Goal: Browse casually

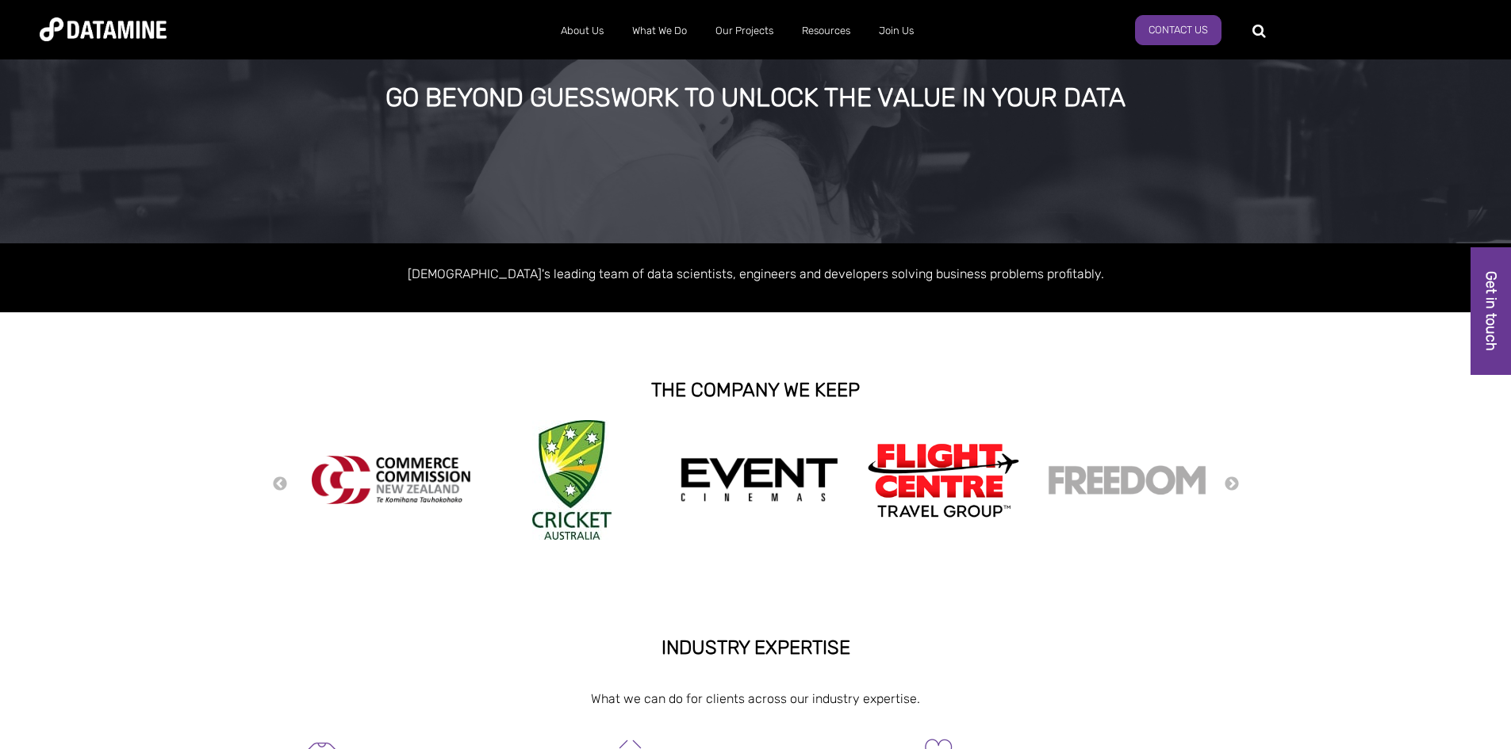
scroll to position [159, 0]
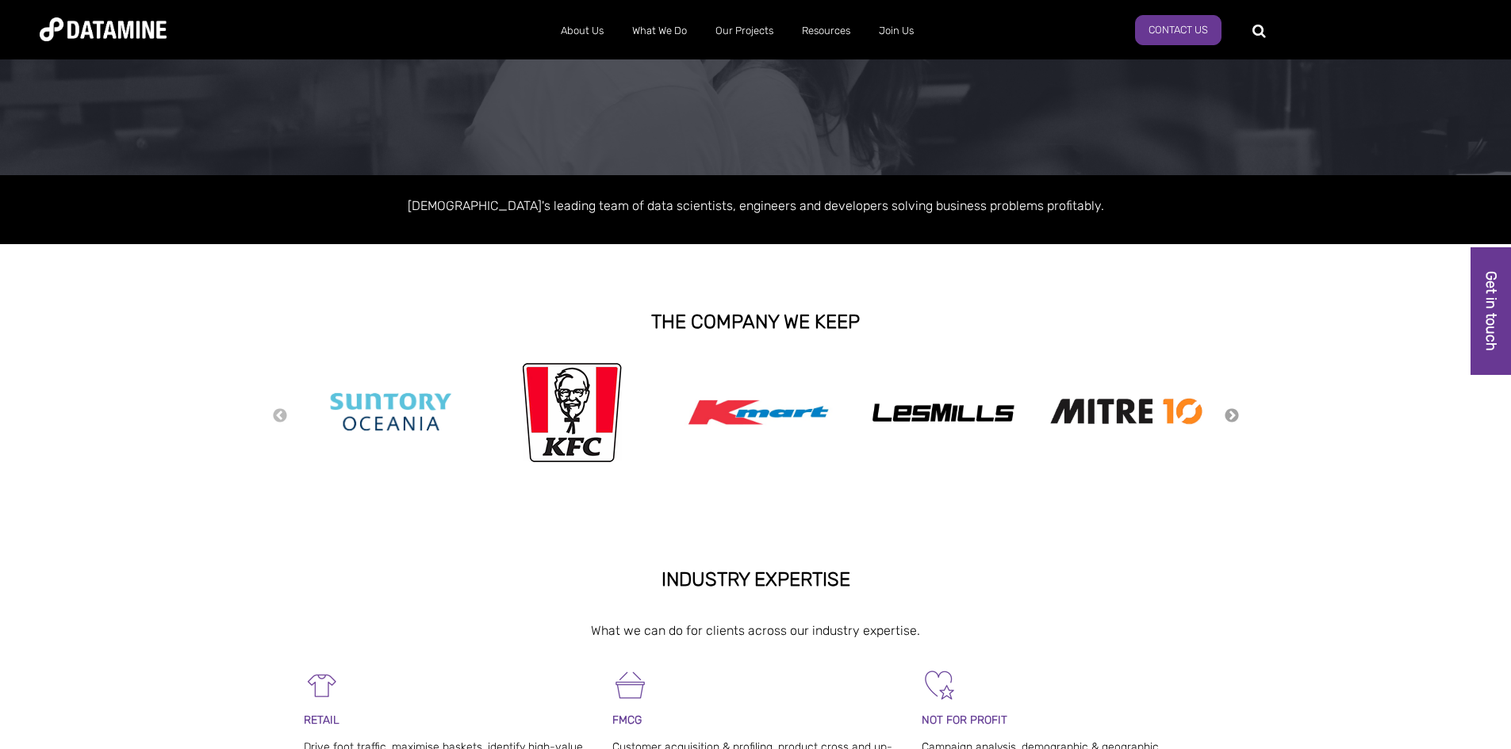
click at [1230, 415] on button "Next" at bounding box center [1232, 416] width 16 height 17
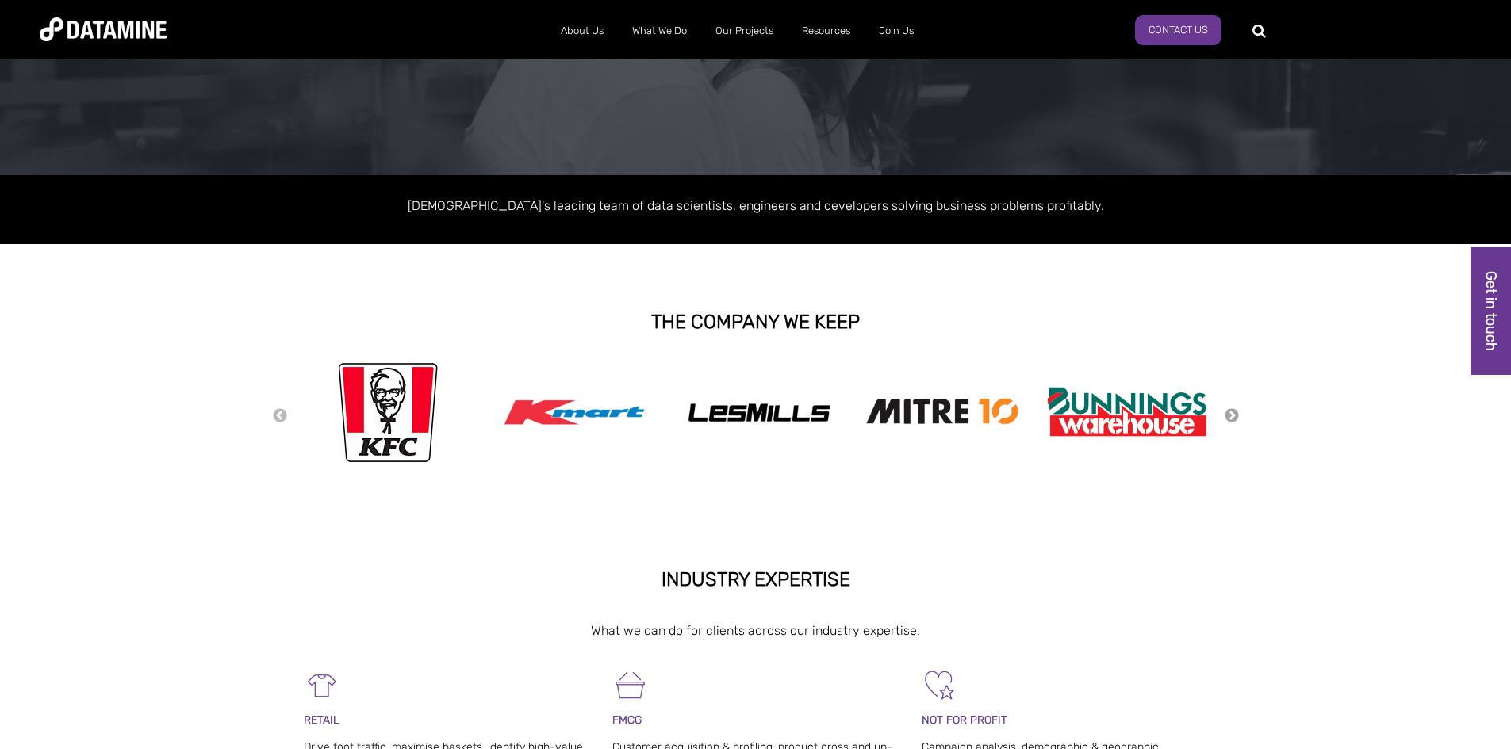
click at [1230, 415] on button "Next" at bounding box center [1232, 416] width 16 height 17
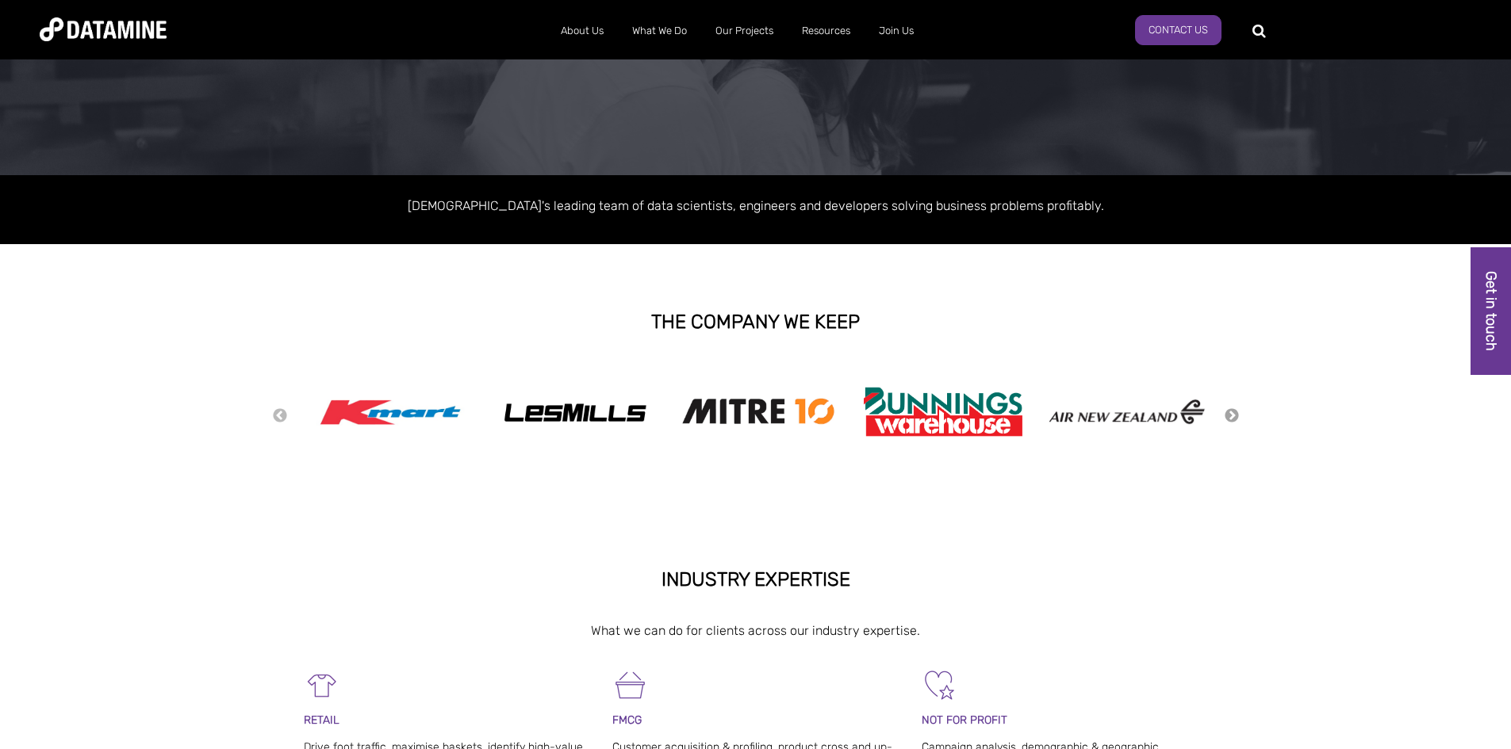
click at [1230, 415] on button "Next" at bounding box center [1232, 416] width 16 height 17
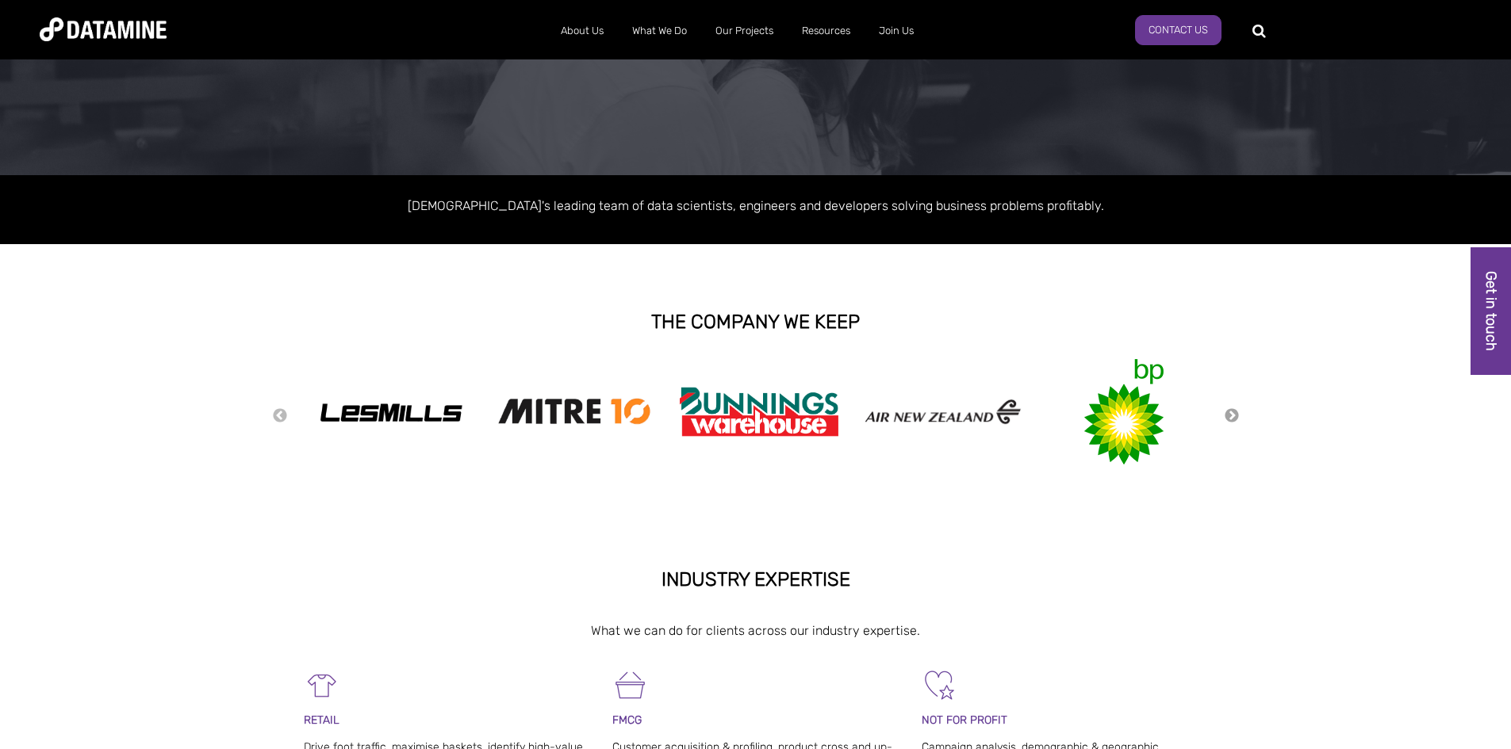
click at [1230, 415] on button "Next" at bounding box center [1232, 416] width 16 height 17
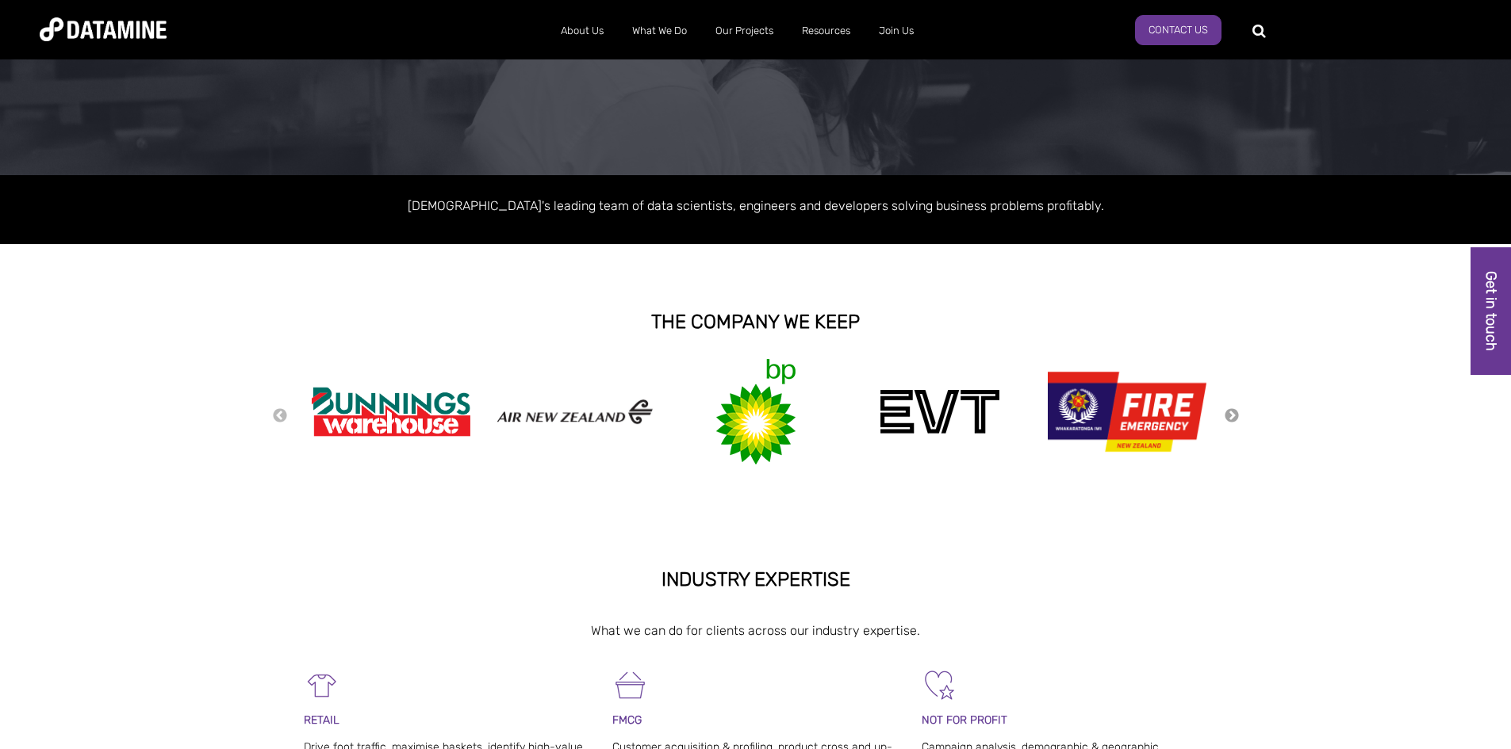
click at [1230, 415] on button "Next" at bounding box center [1232, 416] width 16 height 17
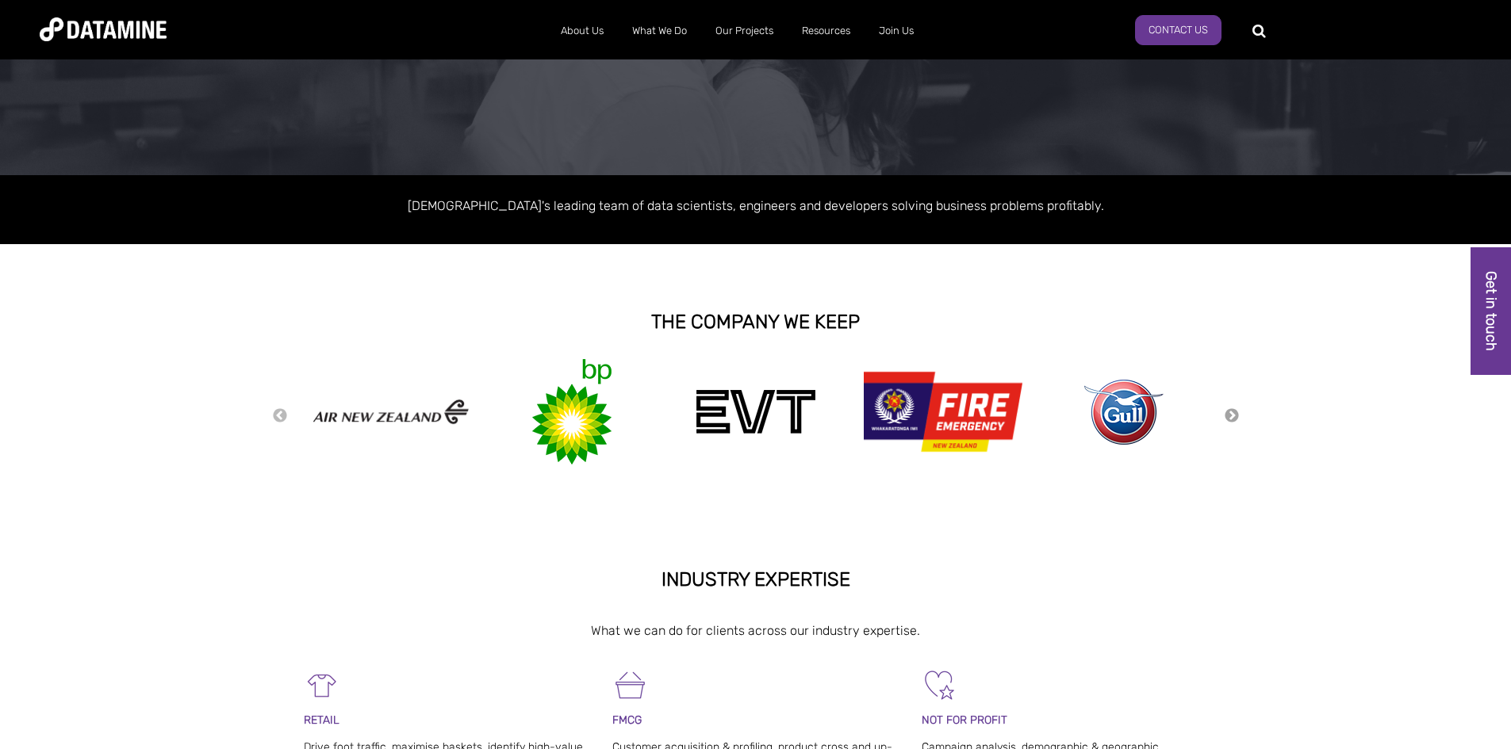
click at [1230, 415] on button "Next" at bounding box center [1232, 416] width 16 height 17
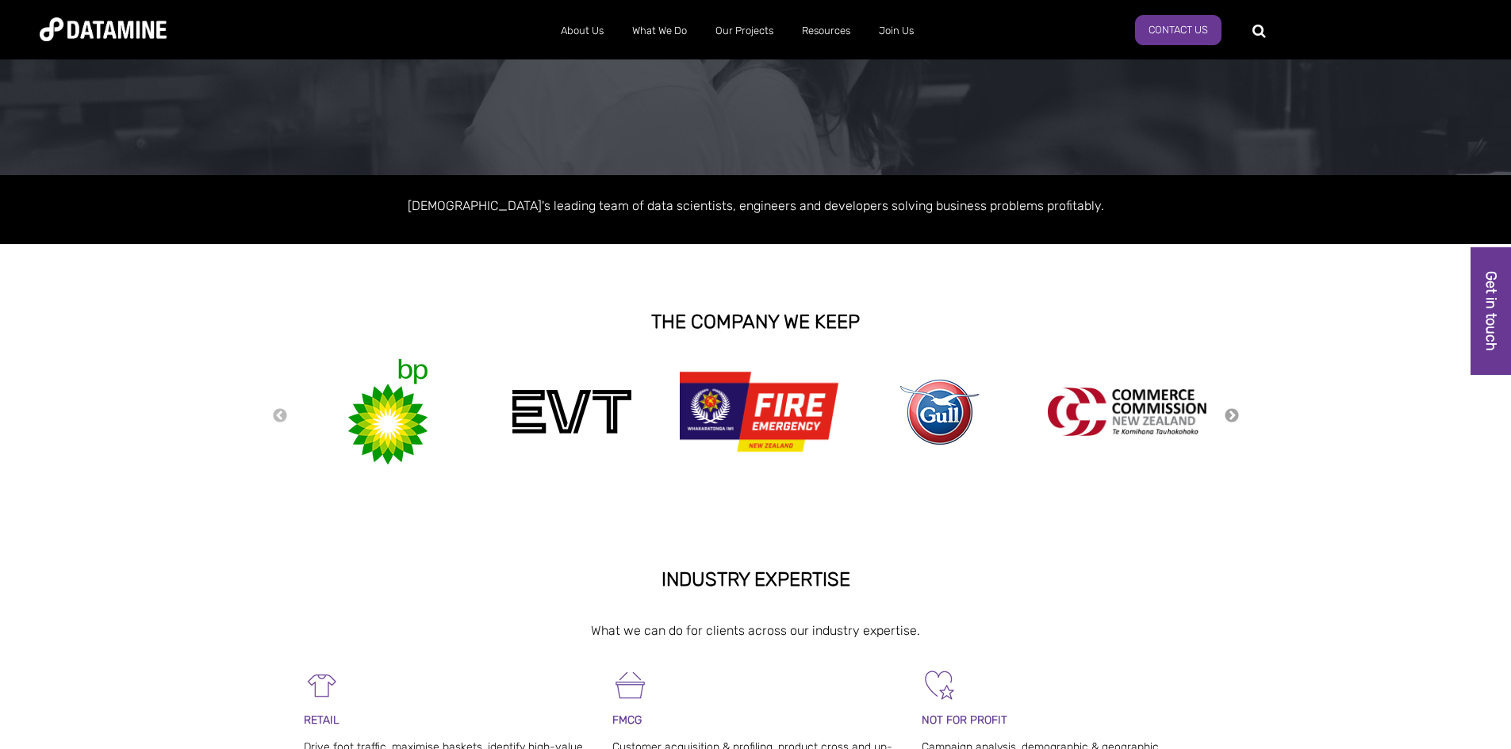
click at [1230, 415] on button "Next" at bounding box center [1232, 416] width 16 height 17
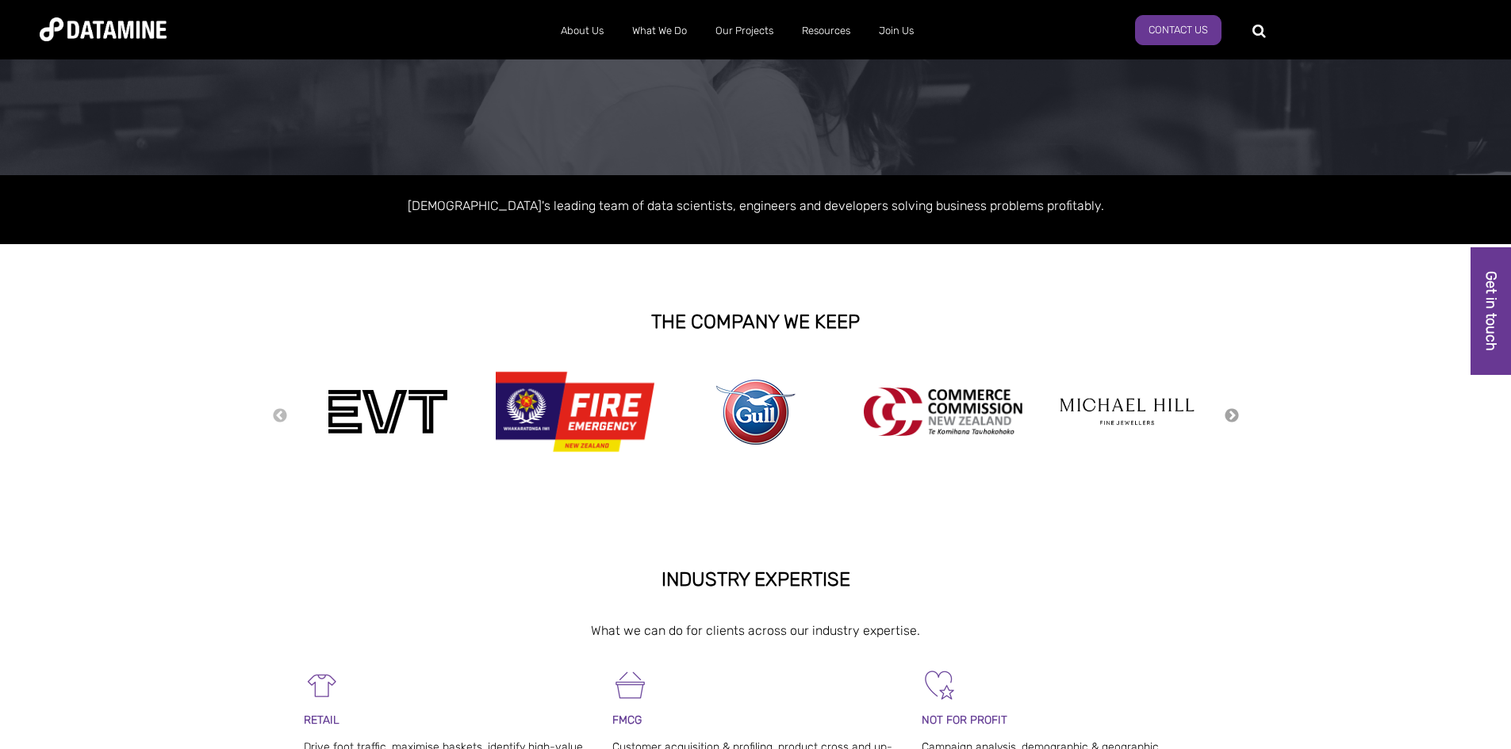
click at [1230, 415] on button "Next" at bounding box center [1232, 416] width 16 height 17
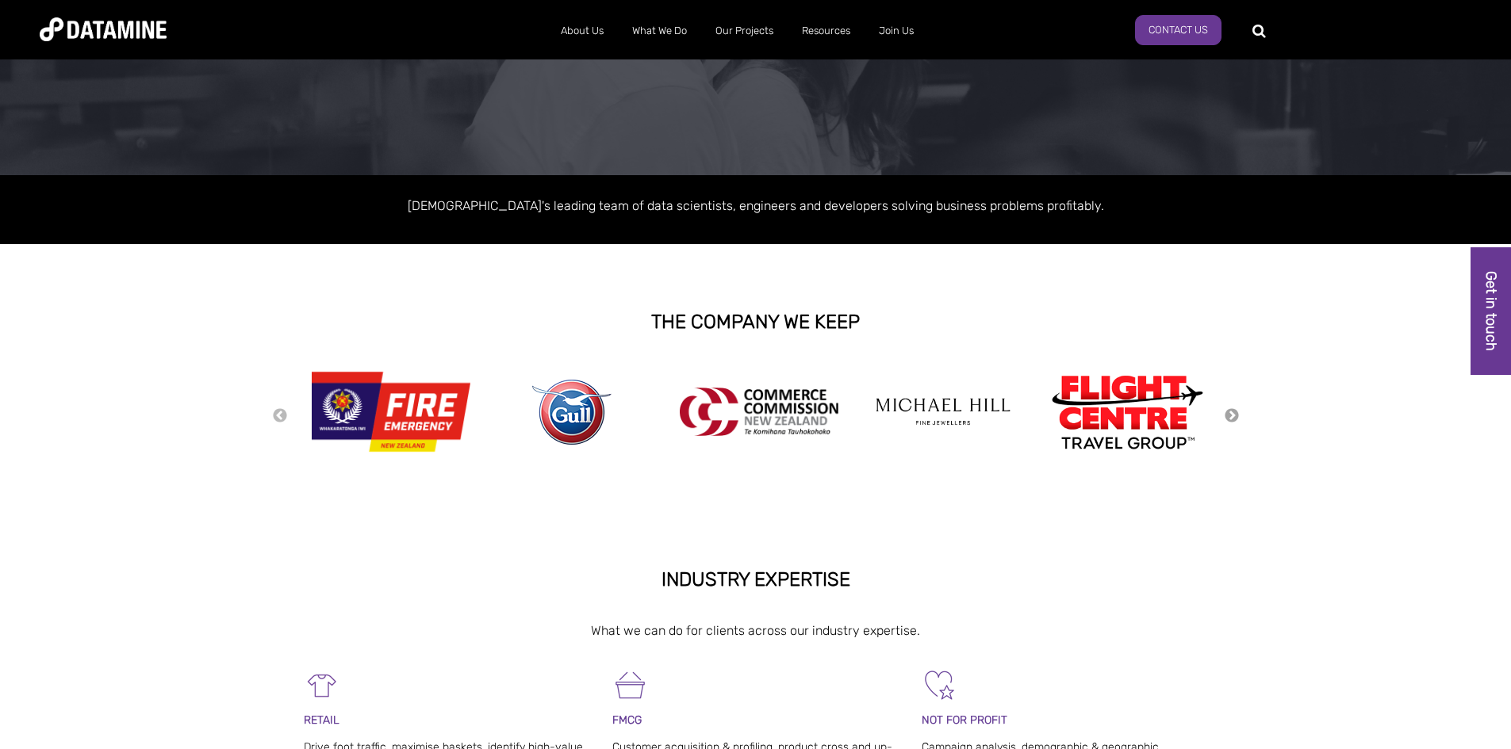
click at [1230, 415] on button "Next" at bounding box center [1232, 416] width 16 height 17
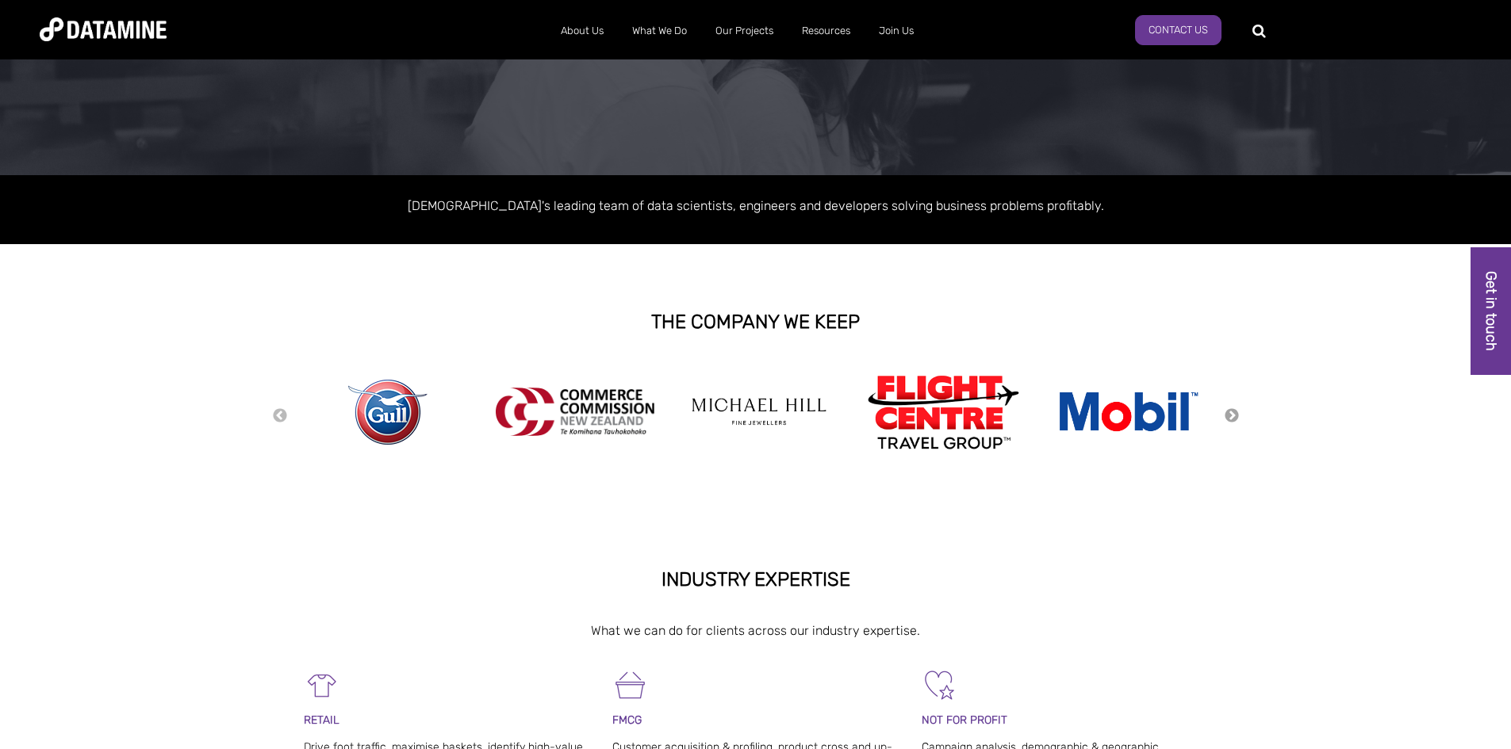
click at [1230, 415] on button "Next" at bounding box center [1232, 416] width 16 height 17
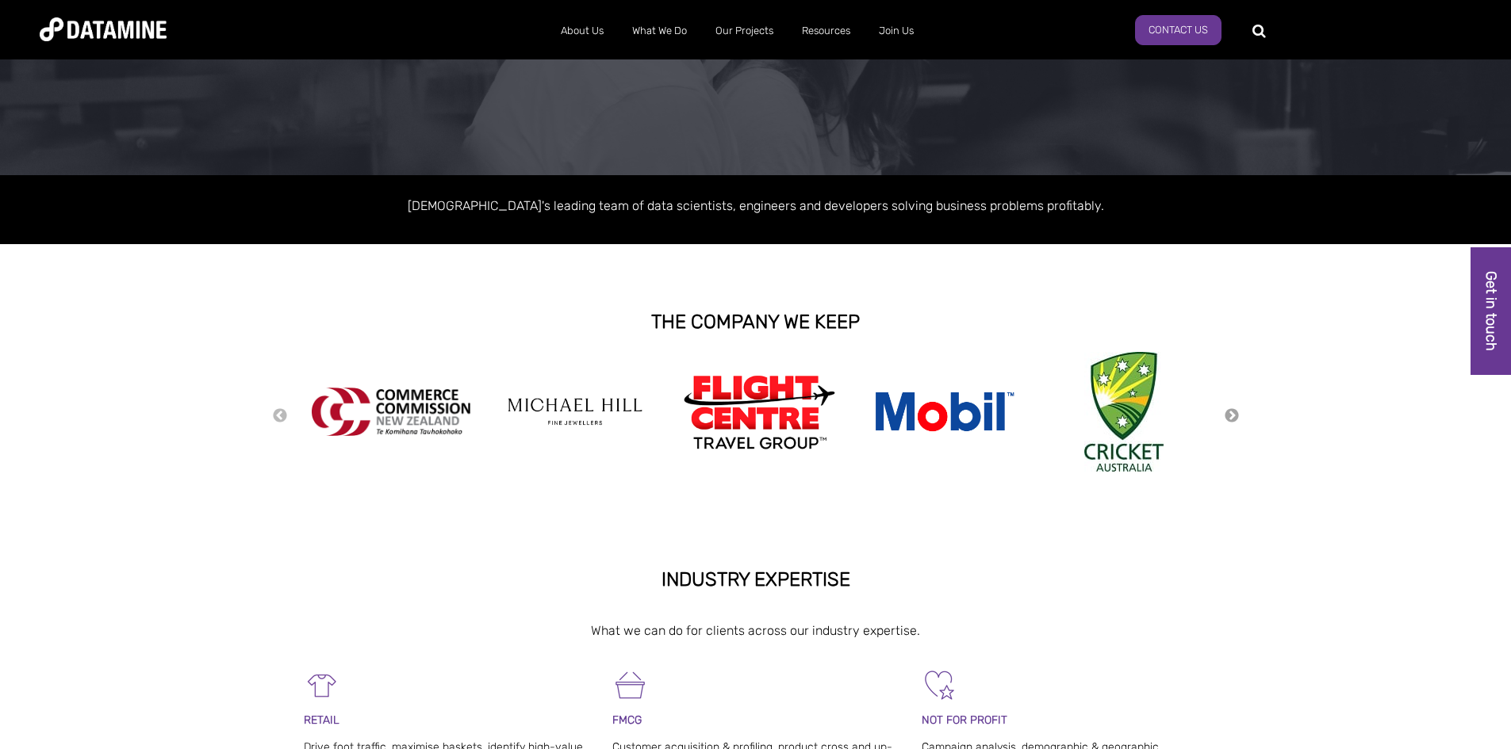
click at [1230, 415] on button "Next" at bounding box center [1232, 416] width 16 height 17
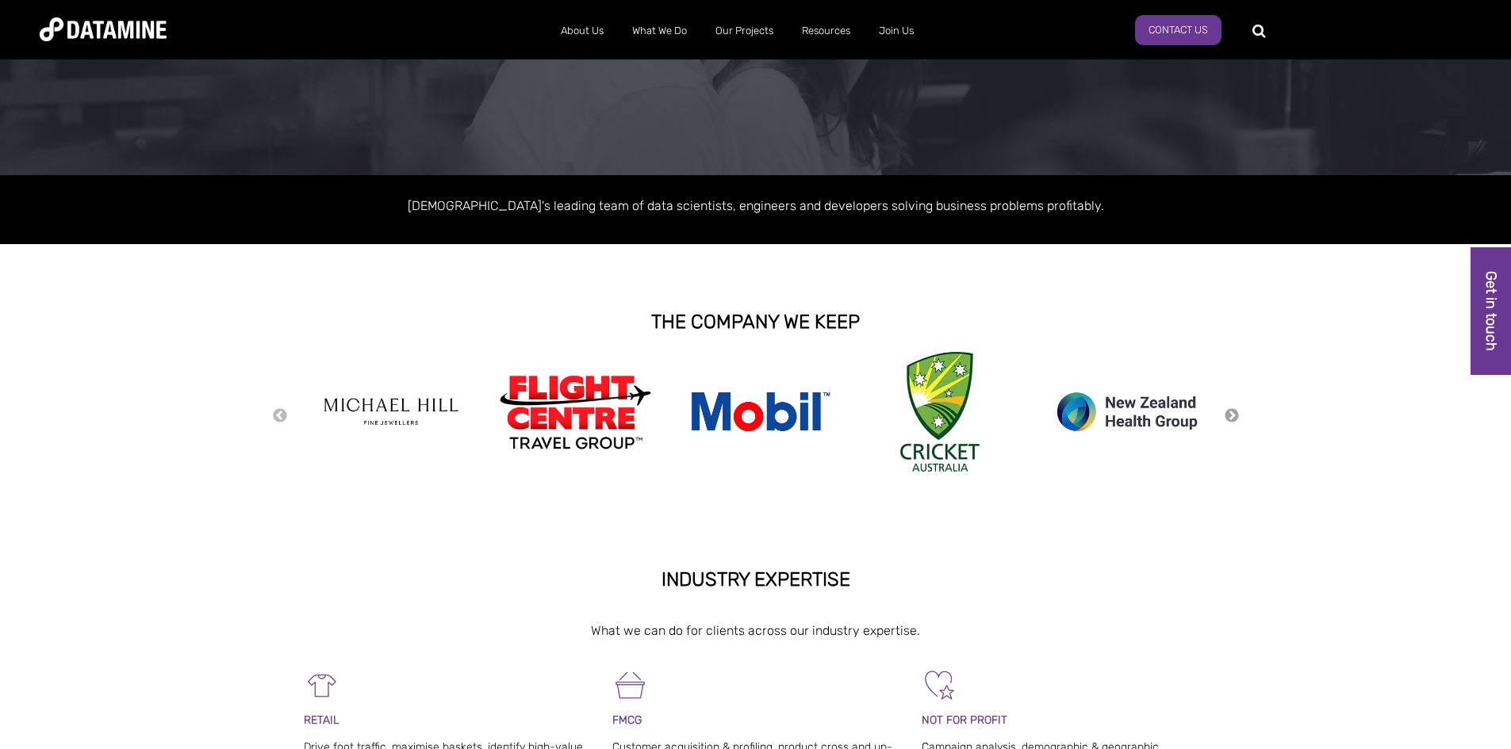
click at [1230, 415] on button "Next" at bounding box center [1232, 416] width 16 height 17
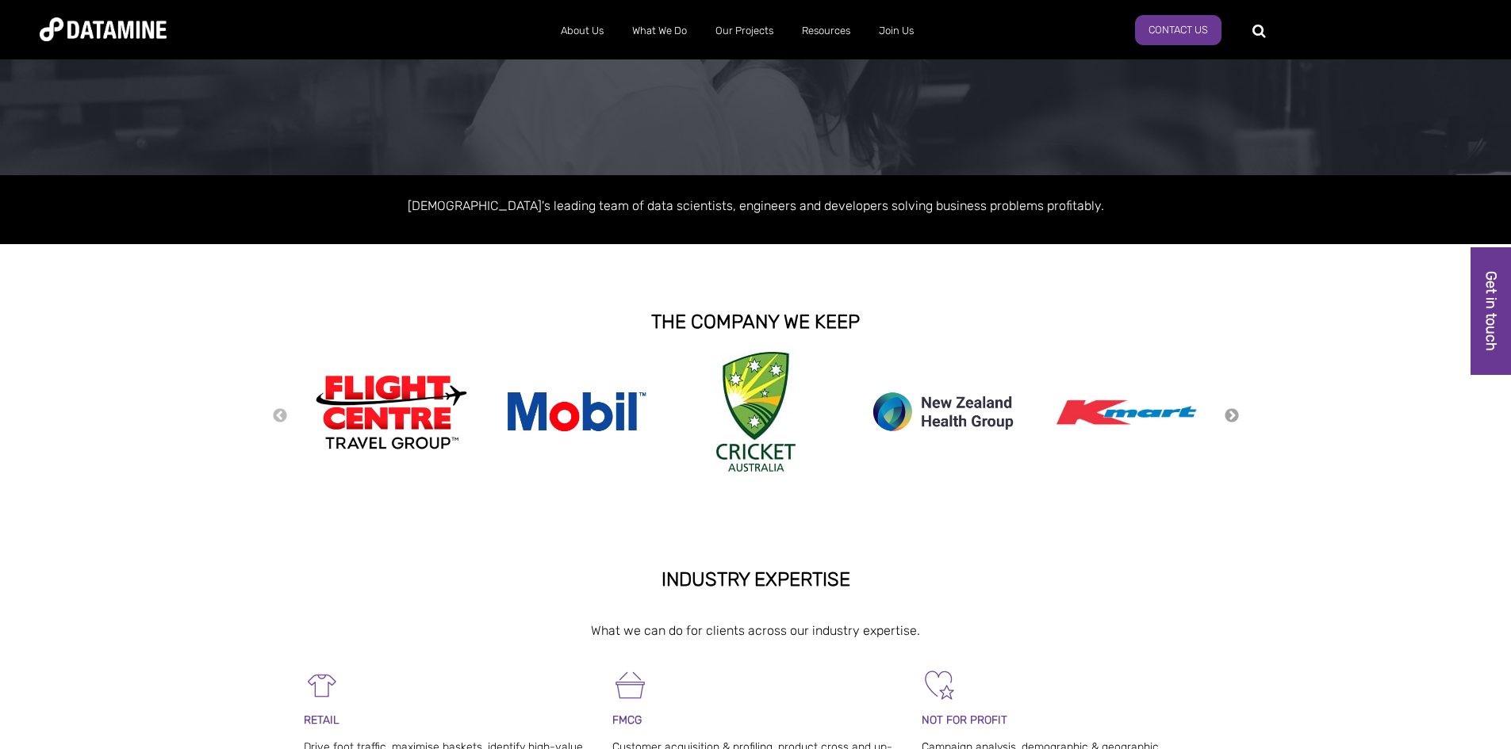
click at [1230, 415] on button "Next" at bounding box center [1232, 416] width 16 height 17
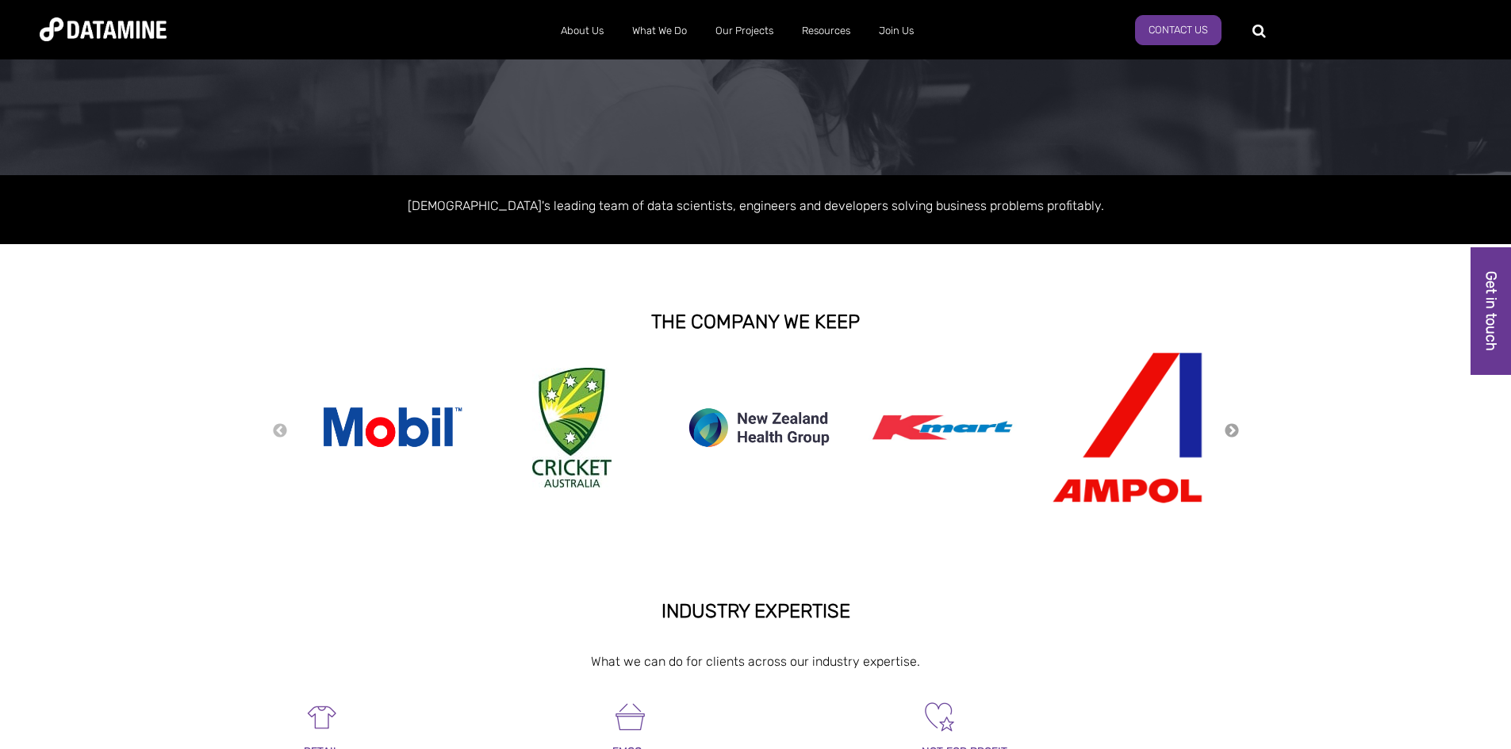
click at [1230, 415] on div "Previous Next" at bounding box center [755, 431] width 967 height 158
click at [1232, 428] on button "Next" at bounding box center [1232, 431] width 16 height 17
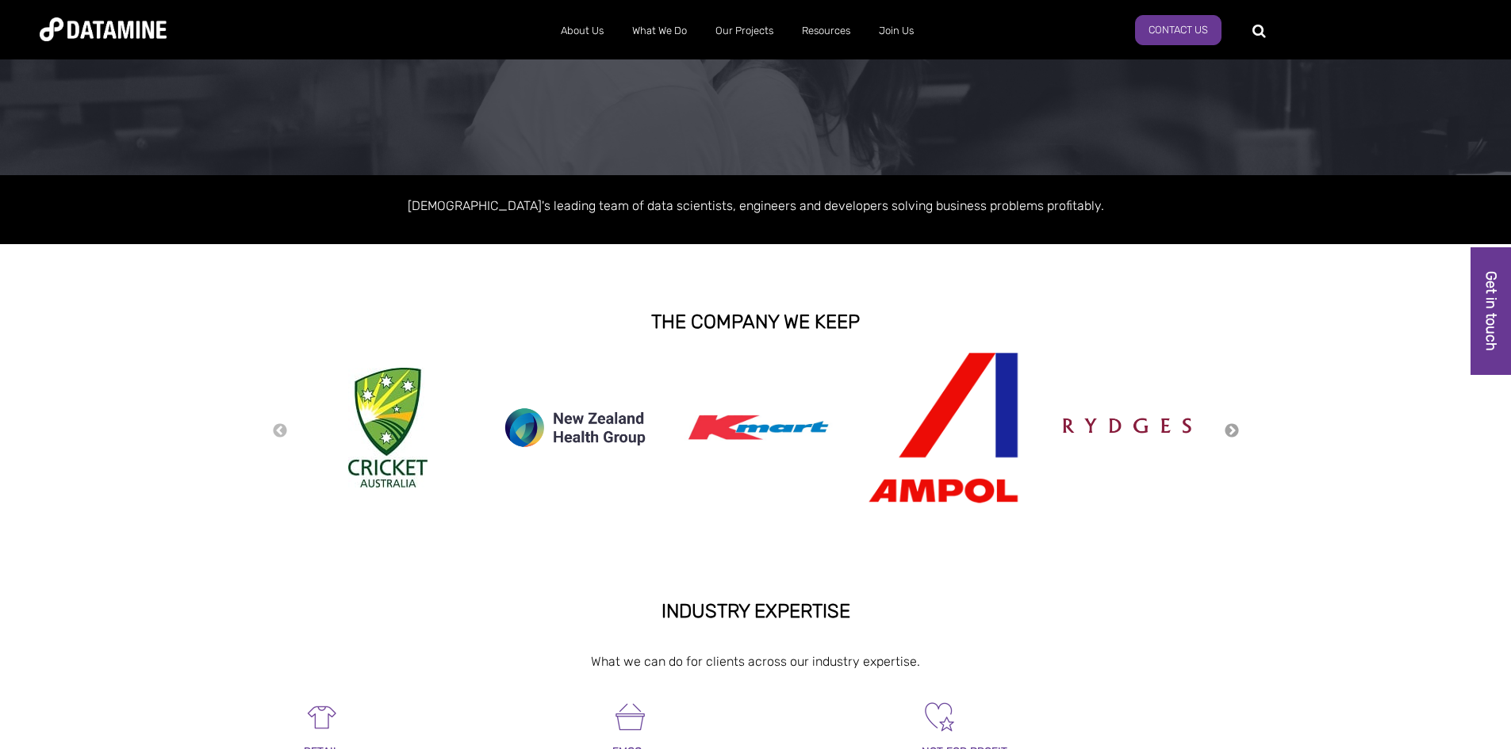
click at [1232, 428] on button "Next" at bounding box center [1232, 431] width 16 height 17
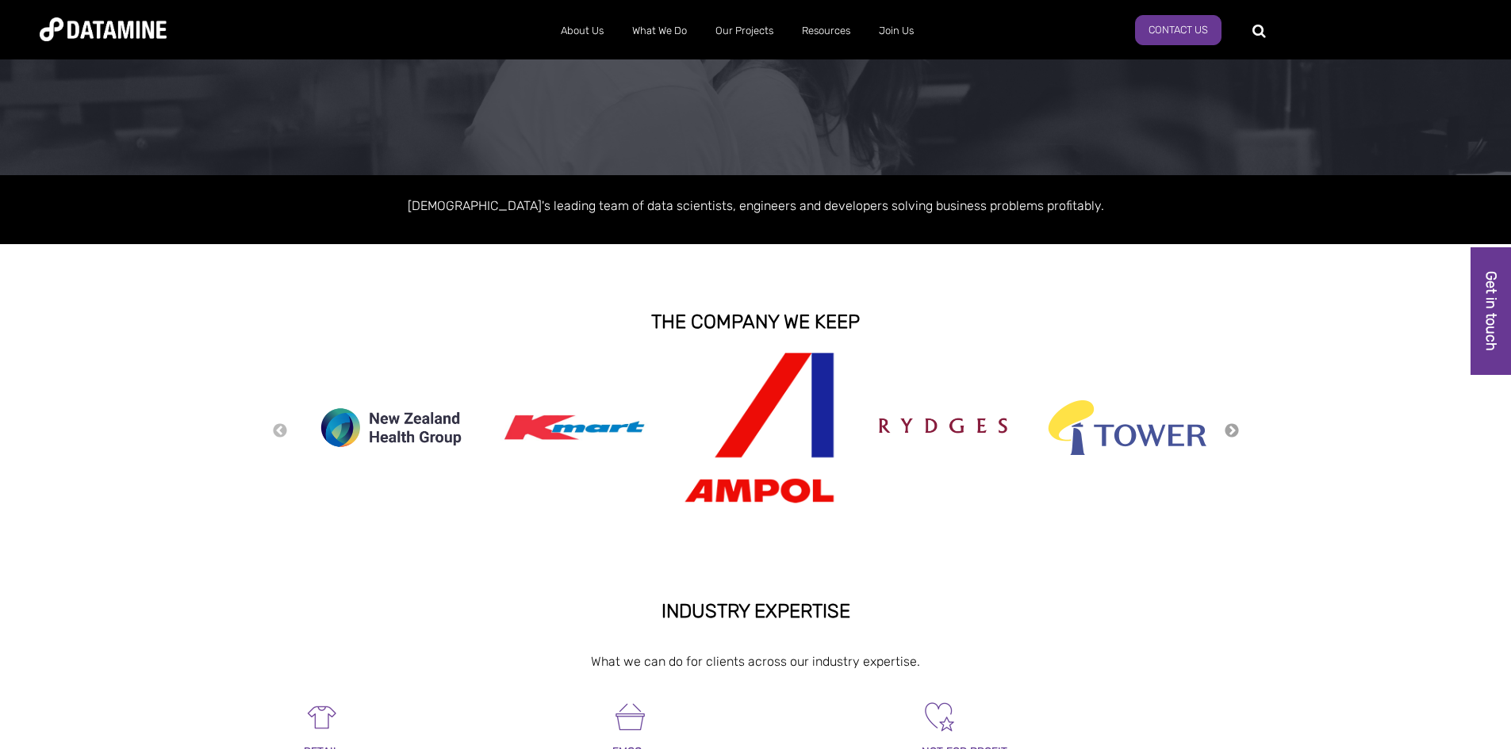
click at [1232, 428] on button "Next" at bounding box center [1232, 431] width 16 height 17
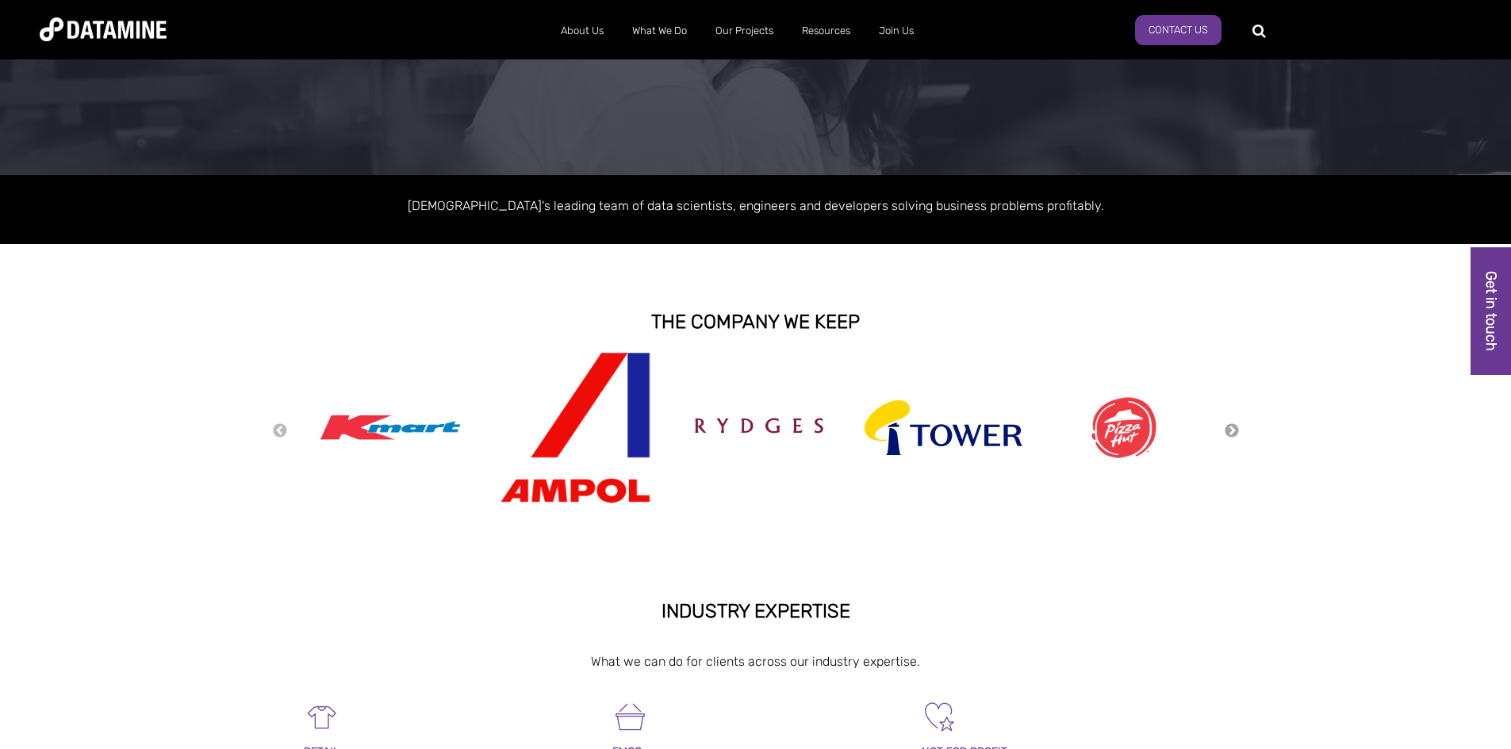
click at [1232, 428] on button "Next" at bounding box center [1232, 431] width 16 height 17
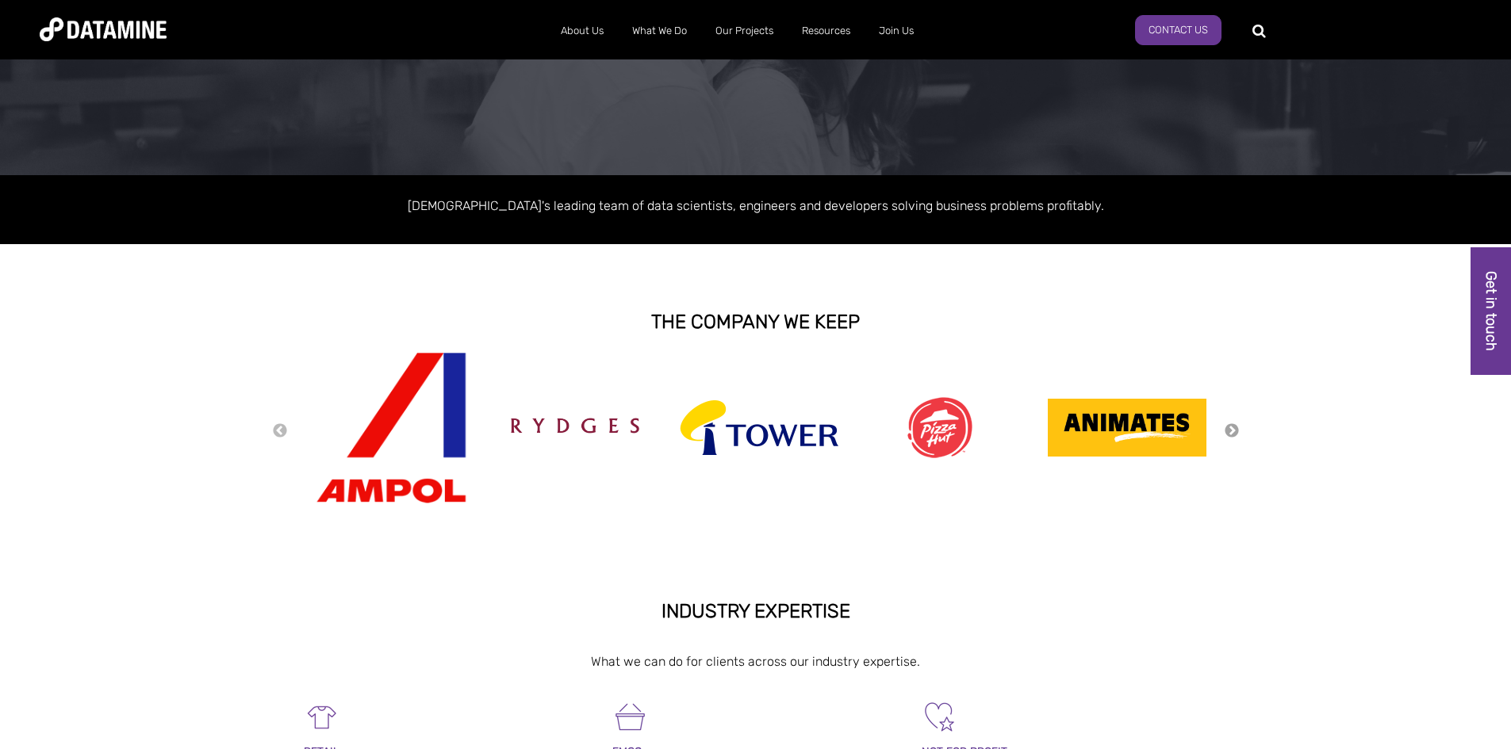
click at [1232, 428] on button "Next" at bounding box center [1232, 431] width 16 height 17
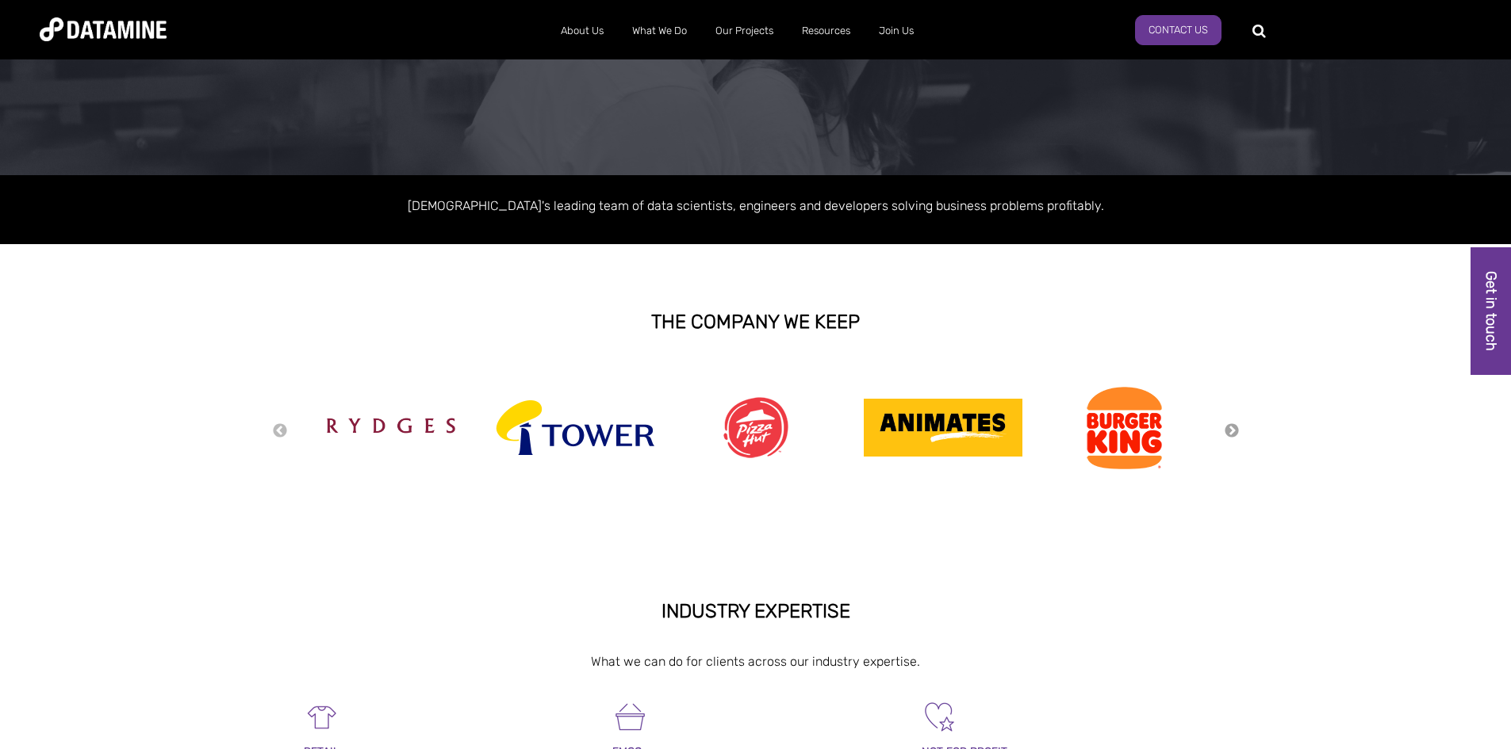
click at [1232, 428] on button "Next" at bounding box center [1232, 431] width 16 height 17
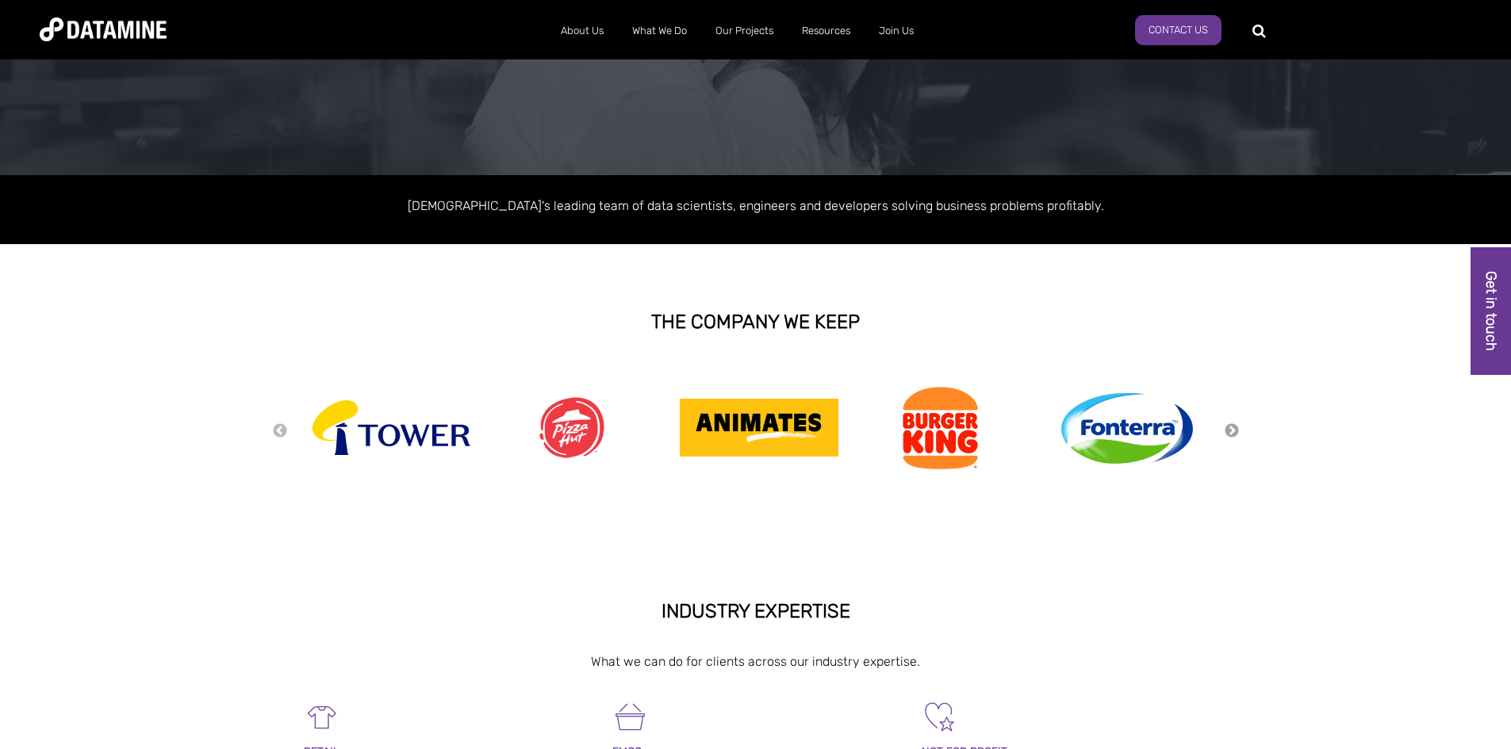
click at [1232, 428] on button "Next" at bounding box center [1232, 431] width 16 height 17
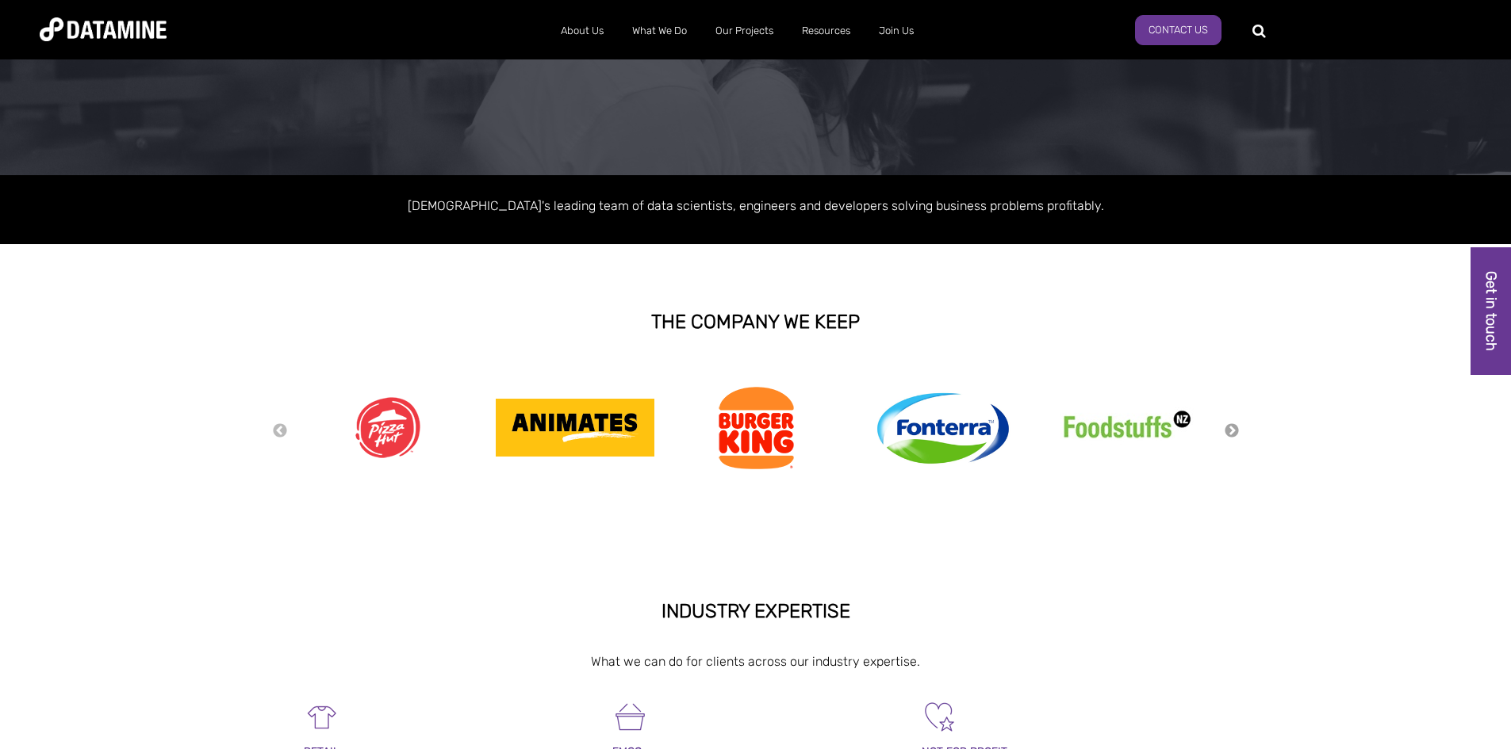
click at [1232, 428] on button "Next" at bounding box center [1232, 431] width 16 height 17
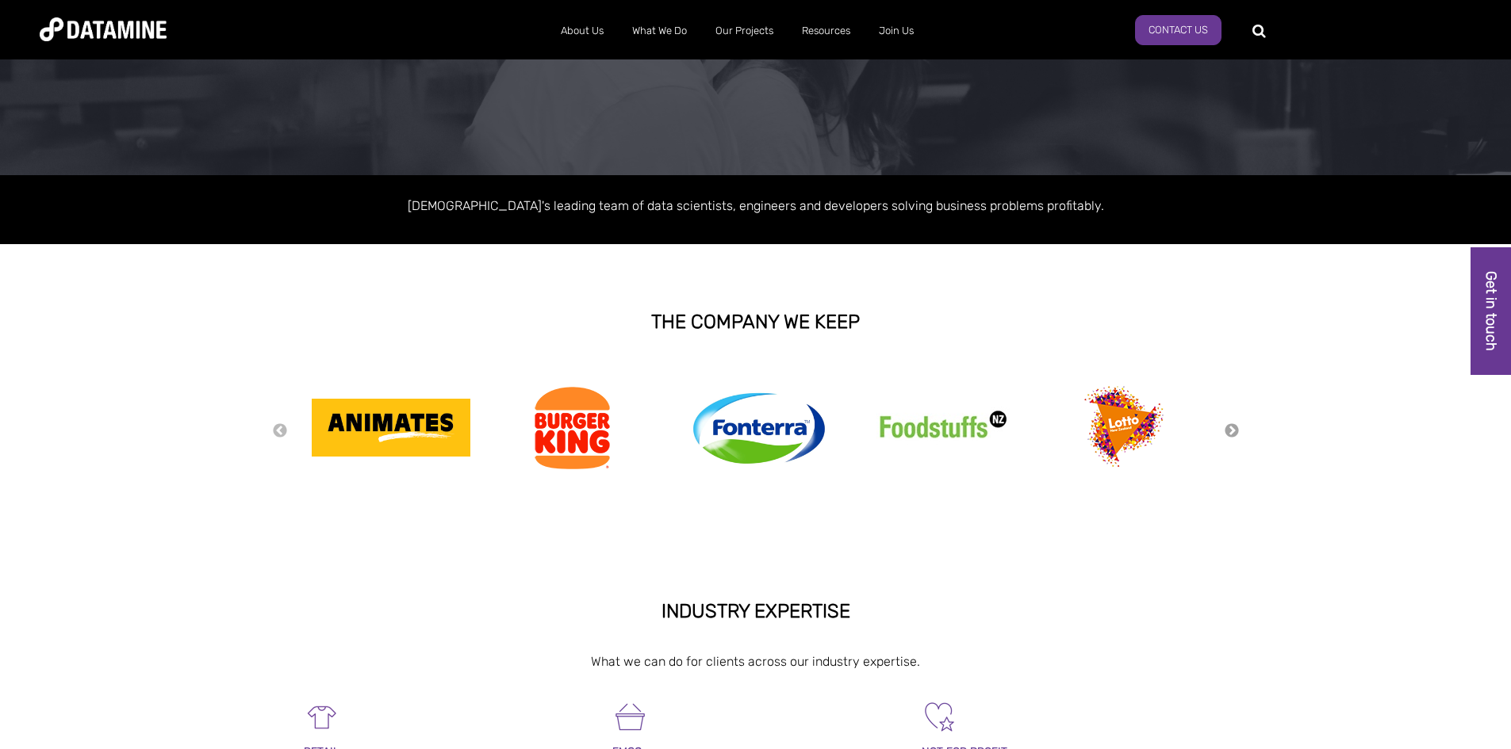
click at [1232, 428] on button "Next" at bounding box center [1232, 431] width 16 height 17
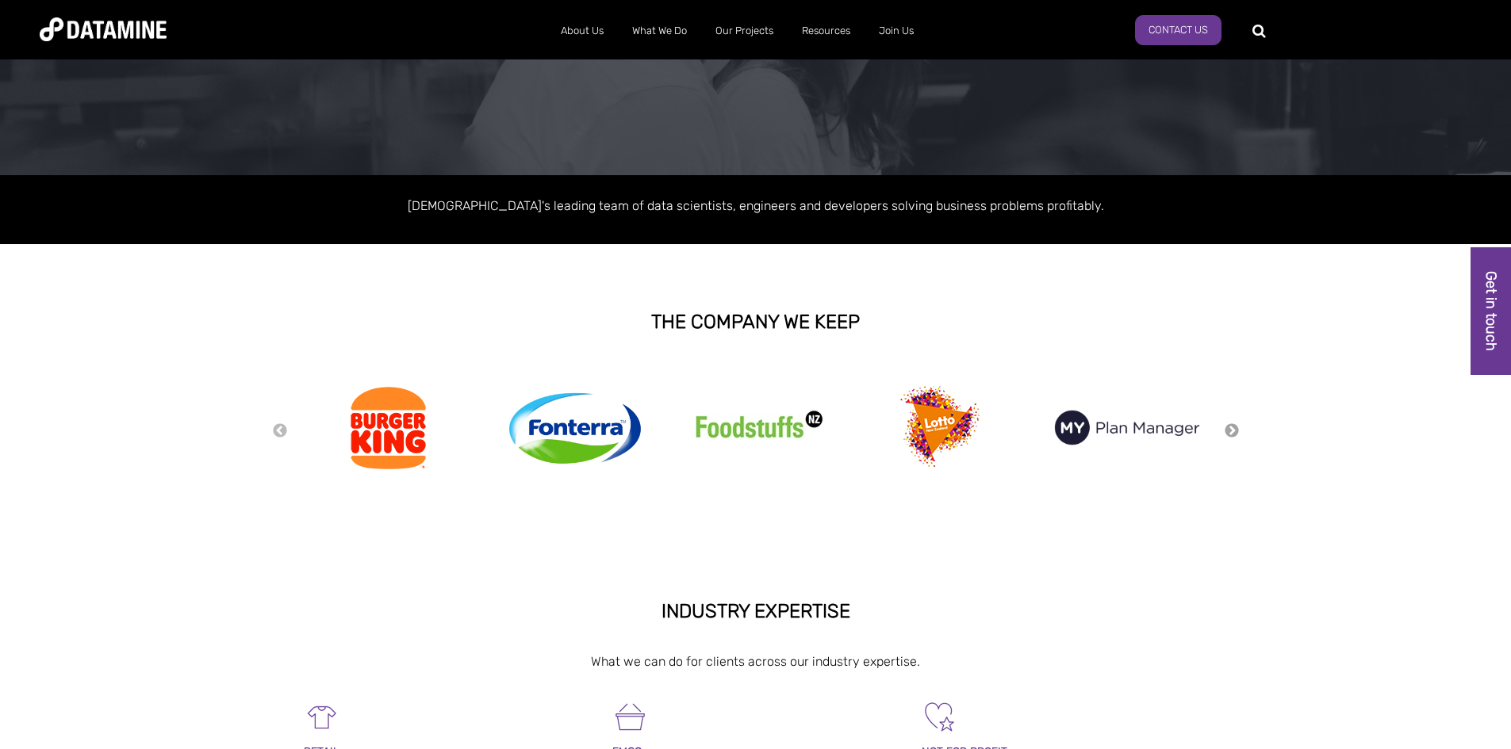
click at [1232, 428] on button "Next" at bounding box center [1232, 431] width 16 height 17
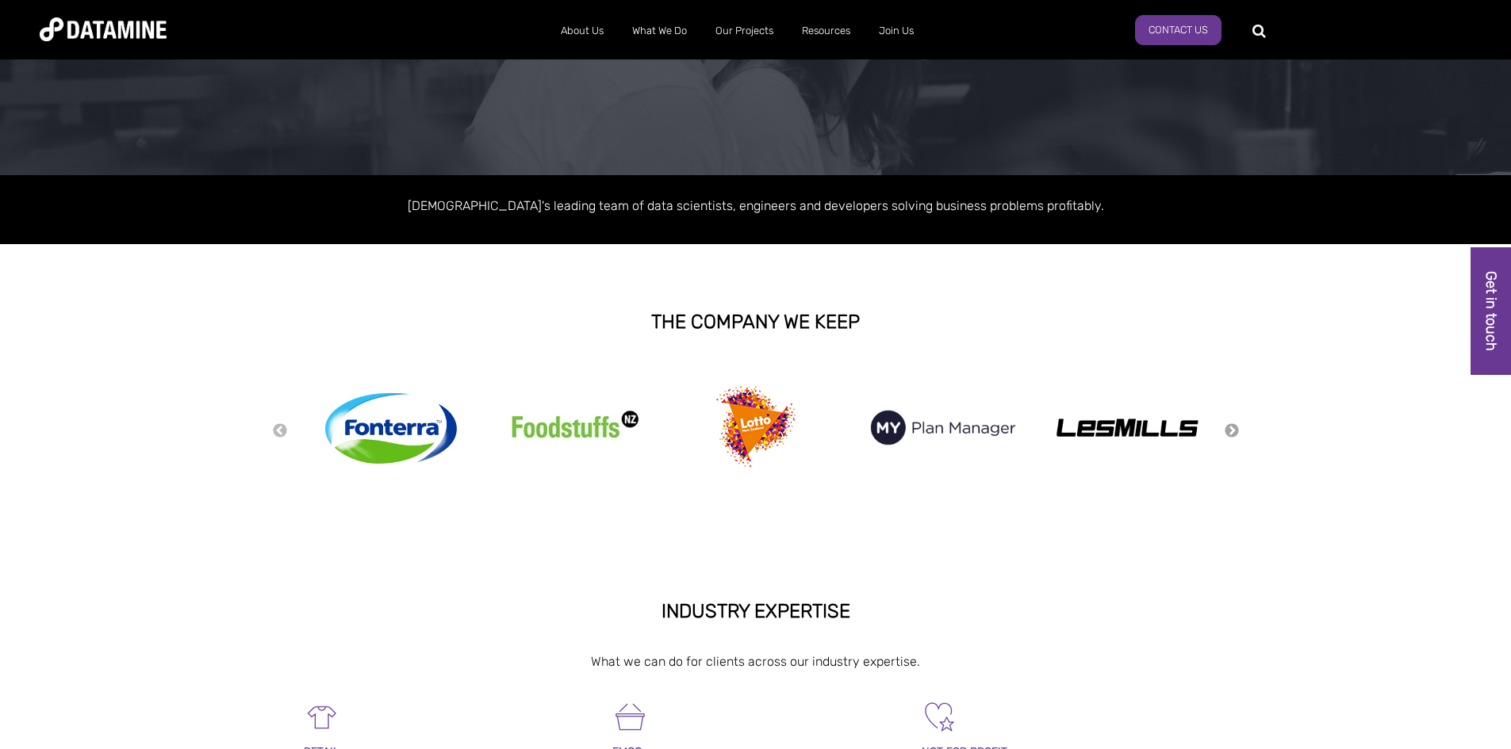
click at [1232, 428] on button "Next" at bounding box center [1232, 431] width 16 height 17
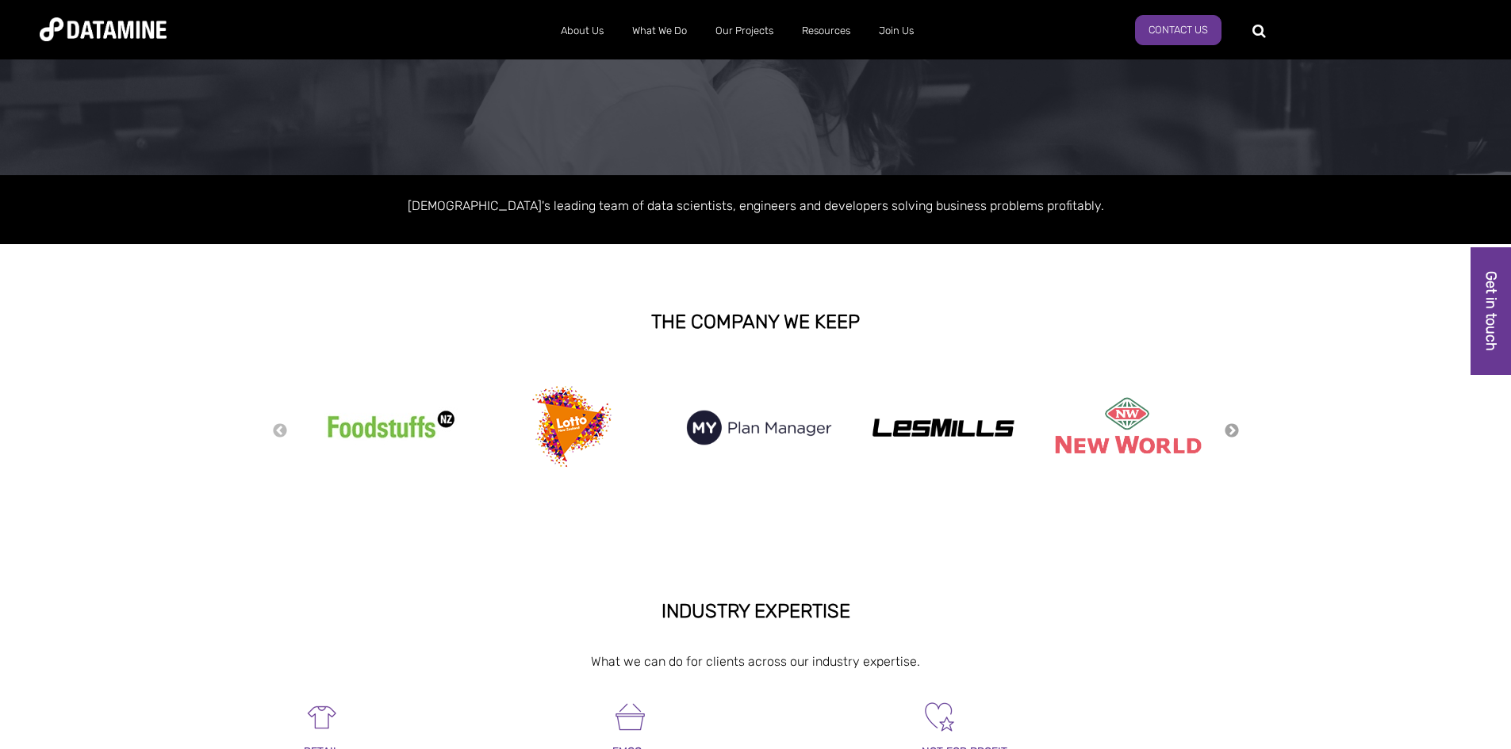
click at [1232, 428] on button "Next" at bounding box center [1232, 431] width 16 height 17
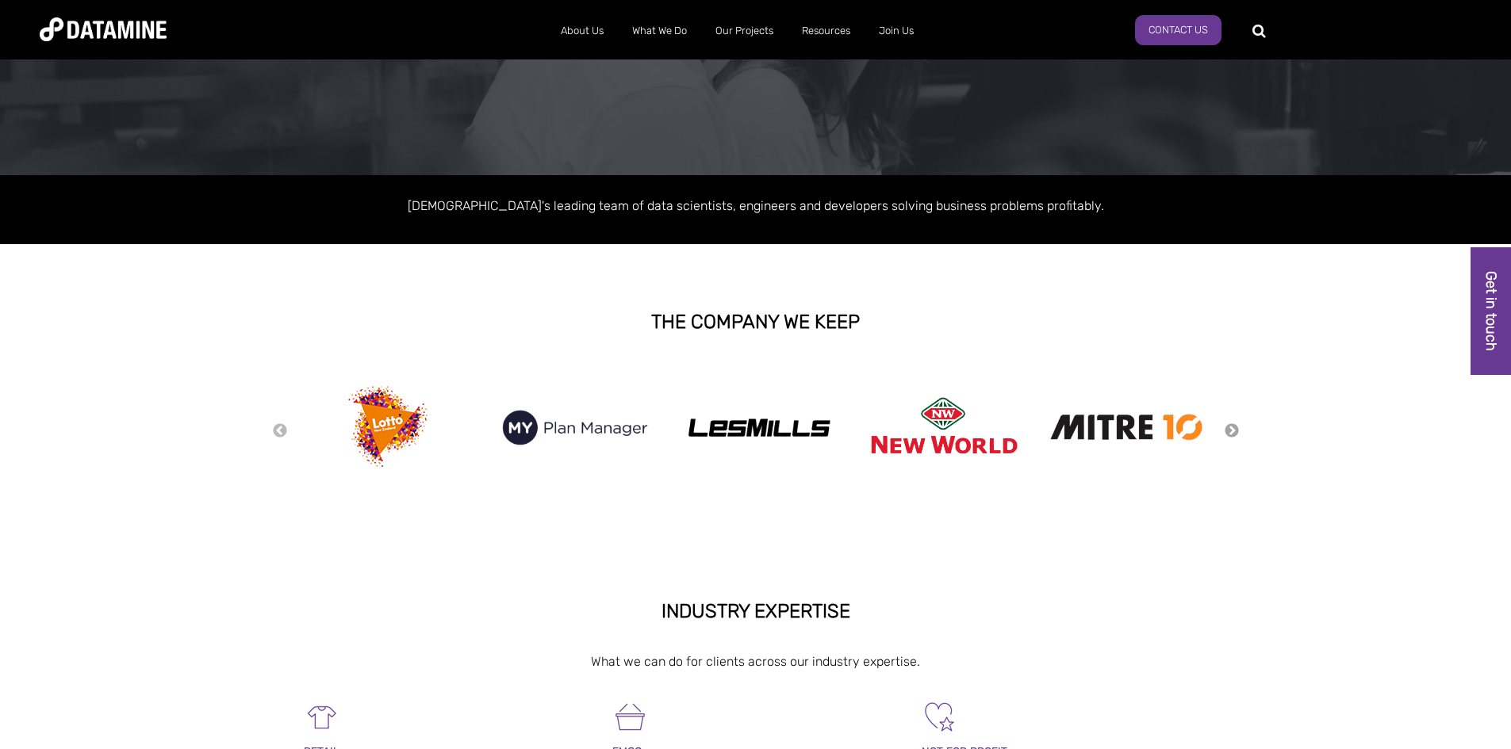
click at [1232, 428] on button "Next" at bounding box center [1232, 431] width 16 height 17
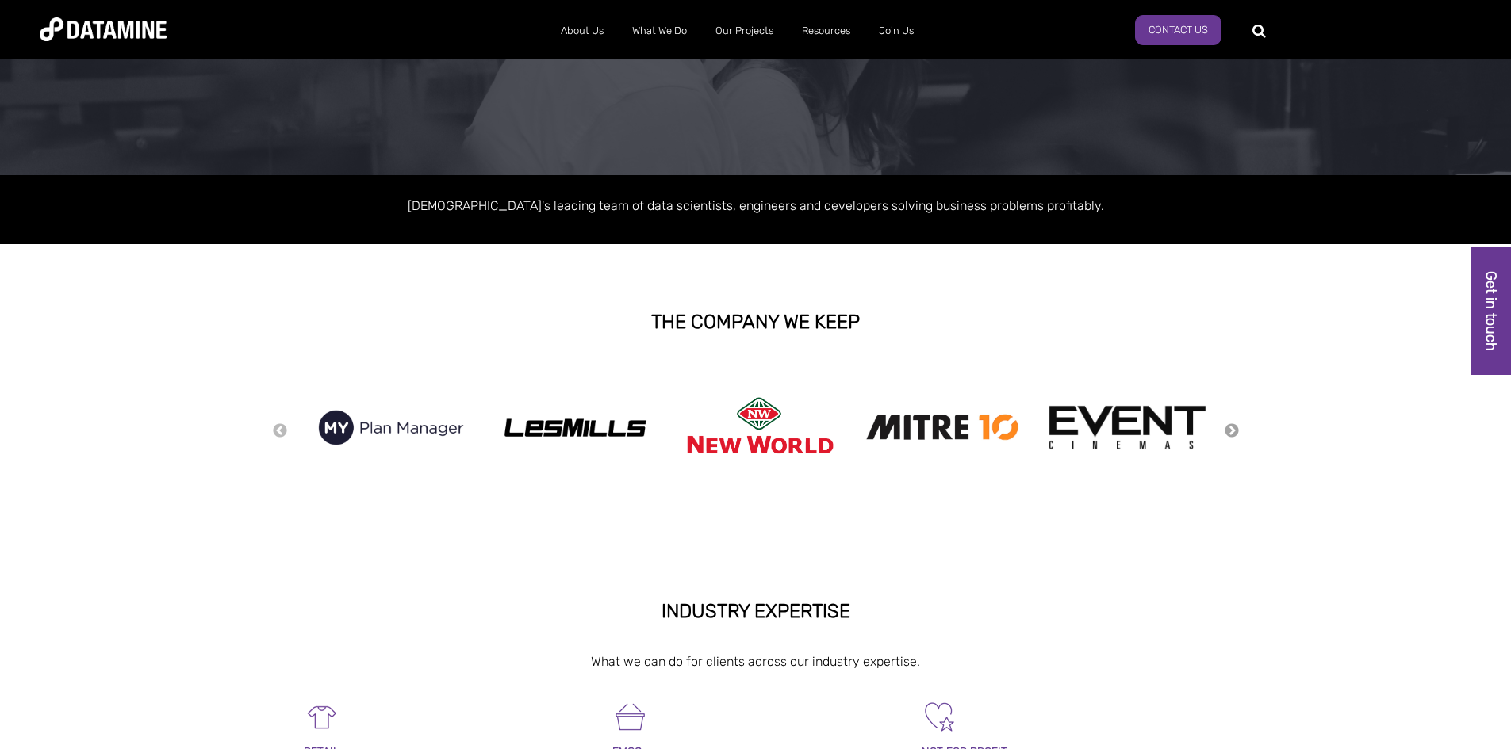
click at [1232, 428] on button "Next" at bounding box center [1232, 431] width 16 height 17
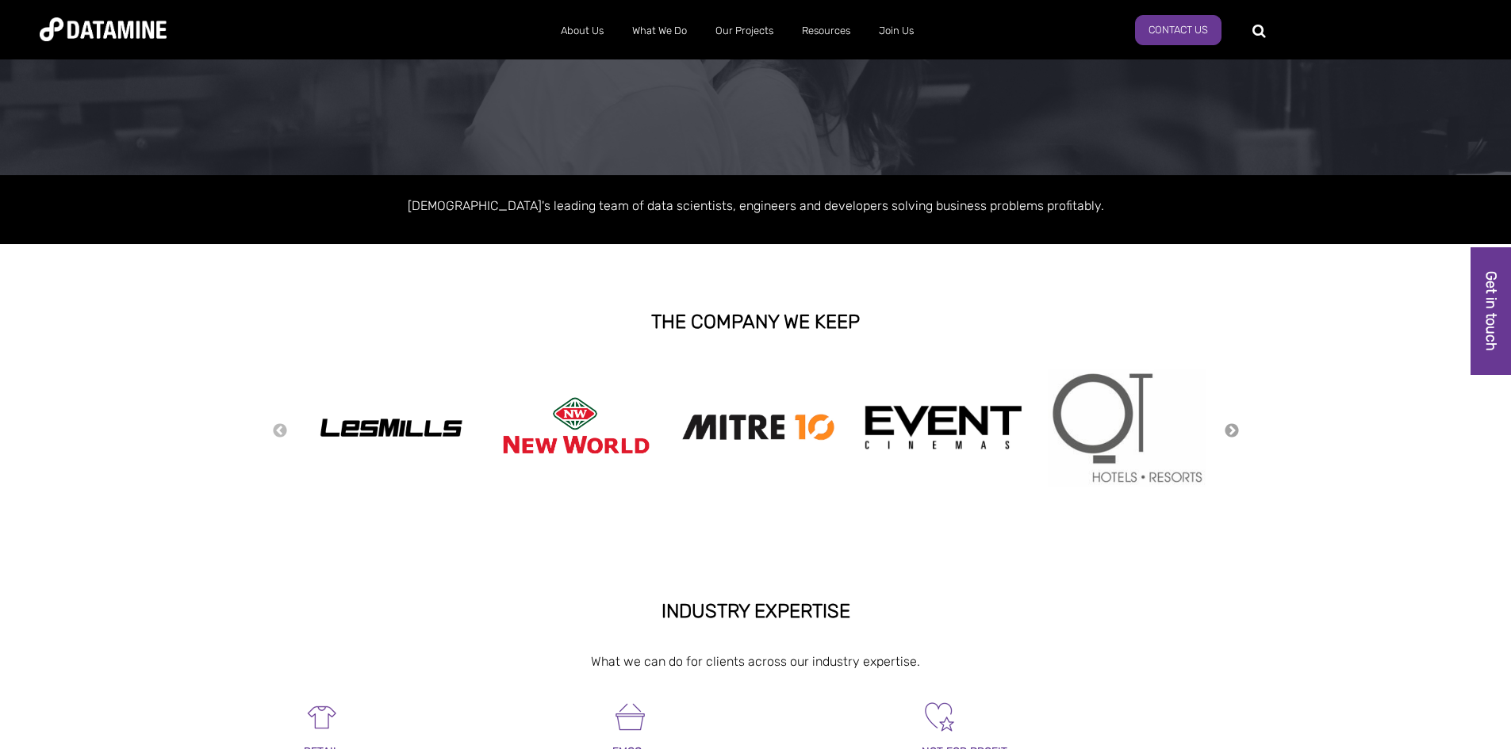
click at [1232, 428] on button "Next" at bounding box center [1232, 431] width 16 height 17
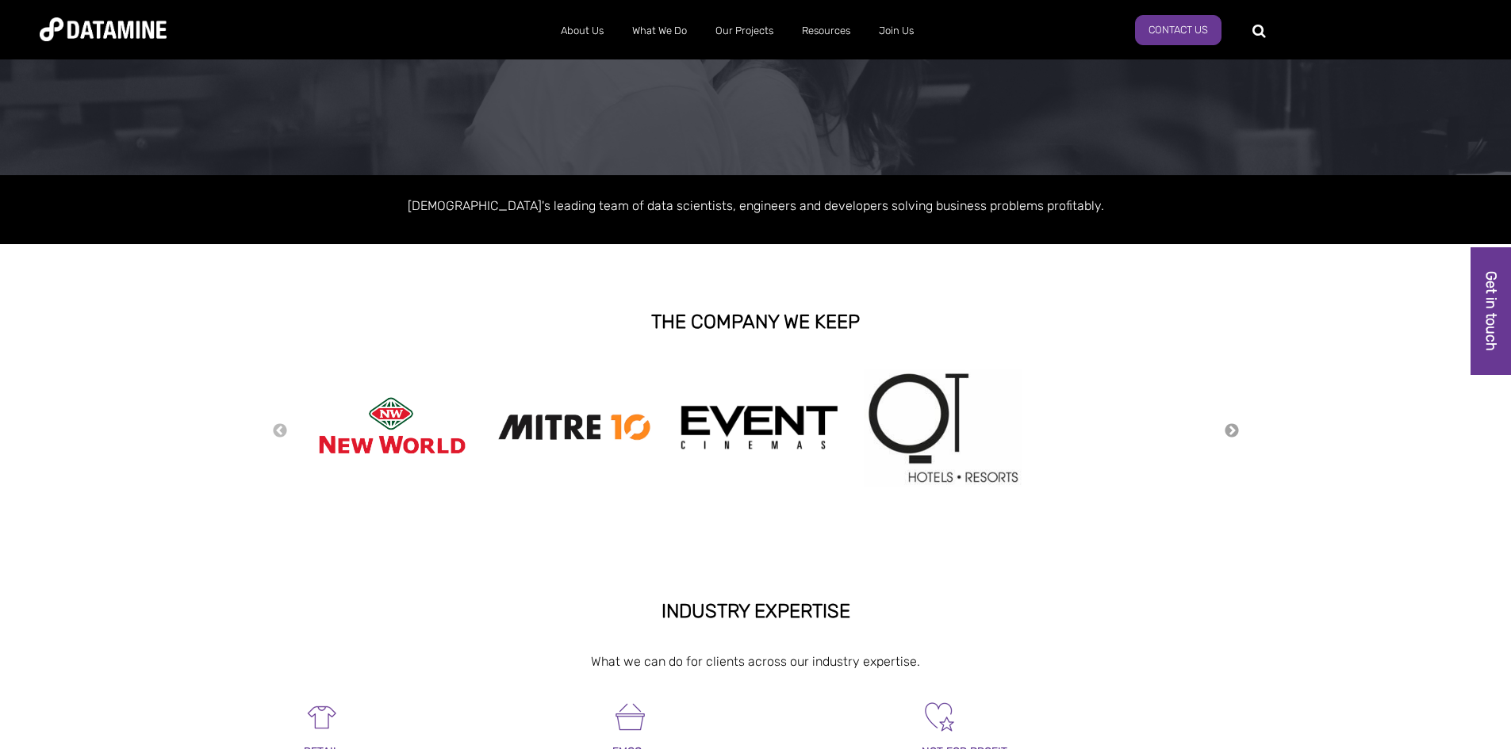
click at [1232, 428] on button "Next" at bounding box center [1232, 431] width 16 height 17
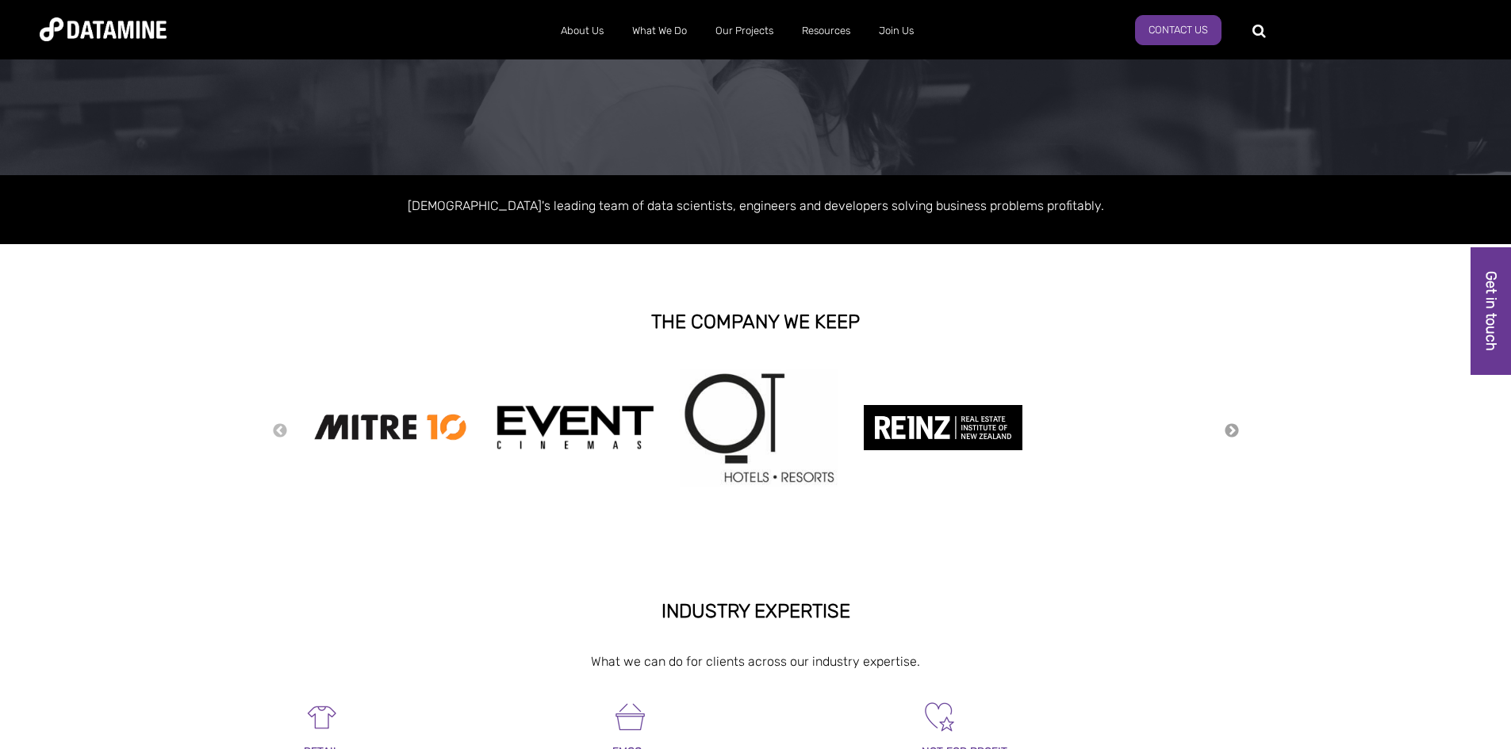
click at [1232, 428] on button "Next" at bounding box center [1232, 431] width 16 height 17
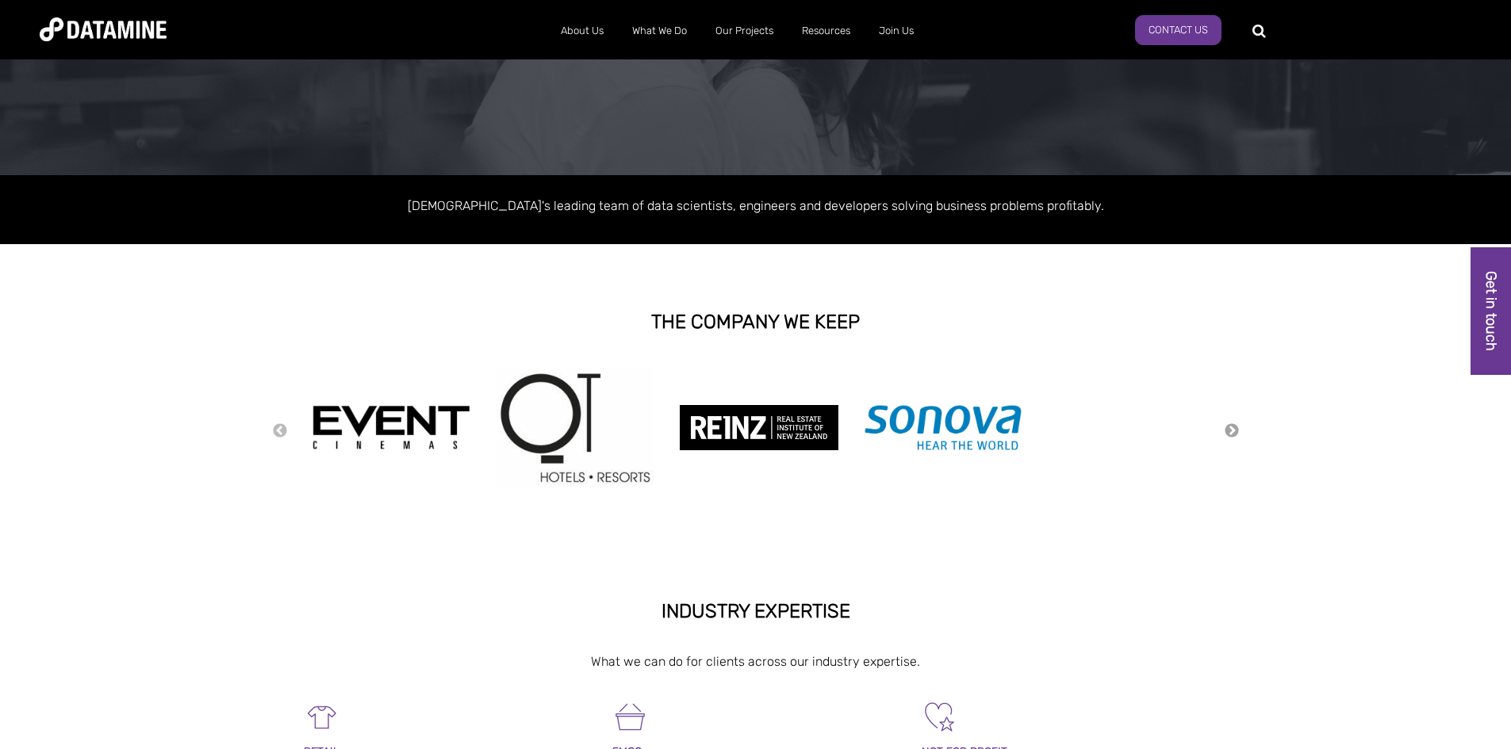
click at [1232, 428] on button "Next" at bounding box center [1232, 431] width 16 height 17
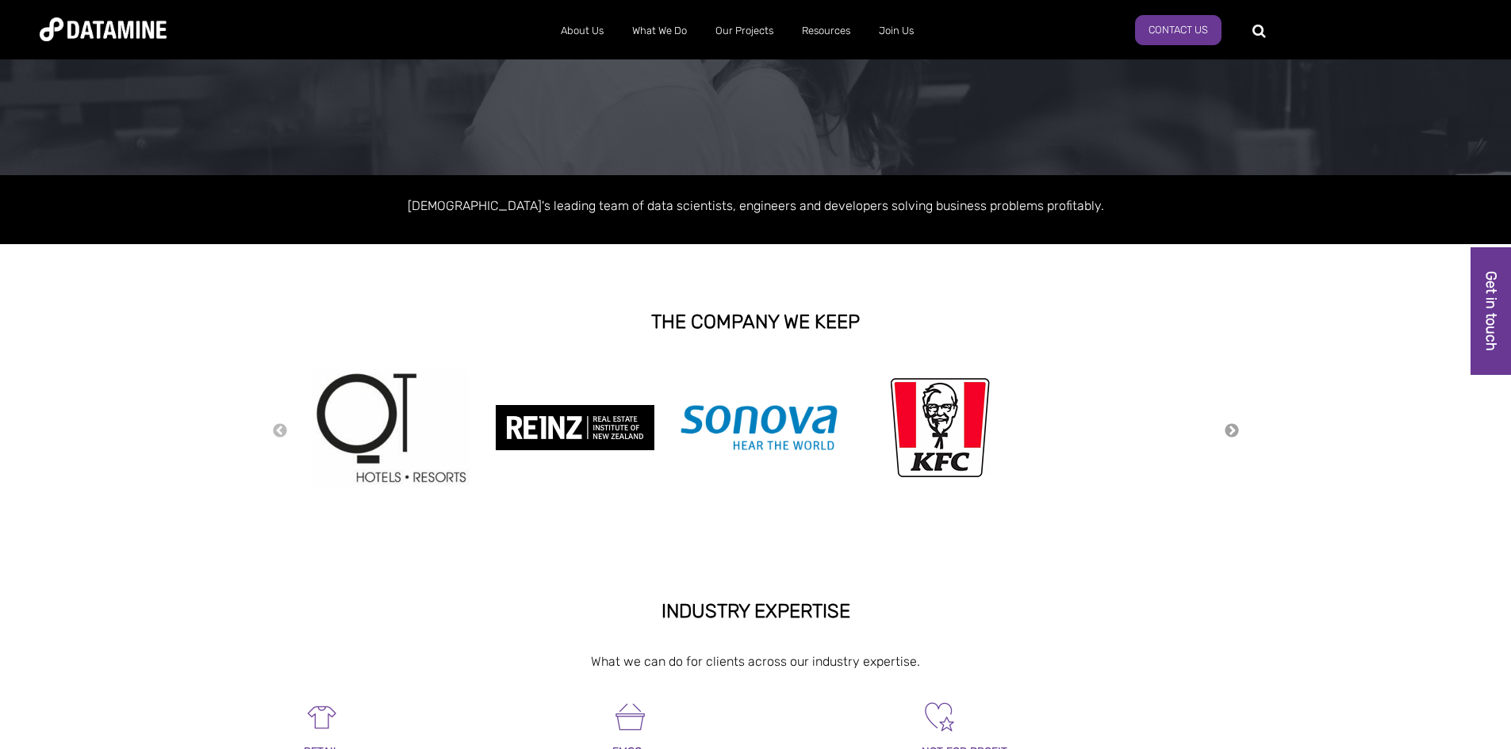
click at [1232, 428] on button "Next" at bounding box center [1232, 431] width 16 height 17
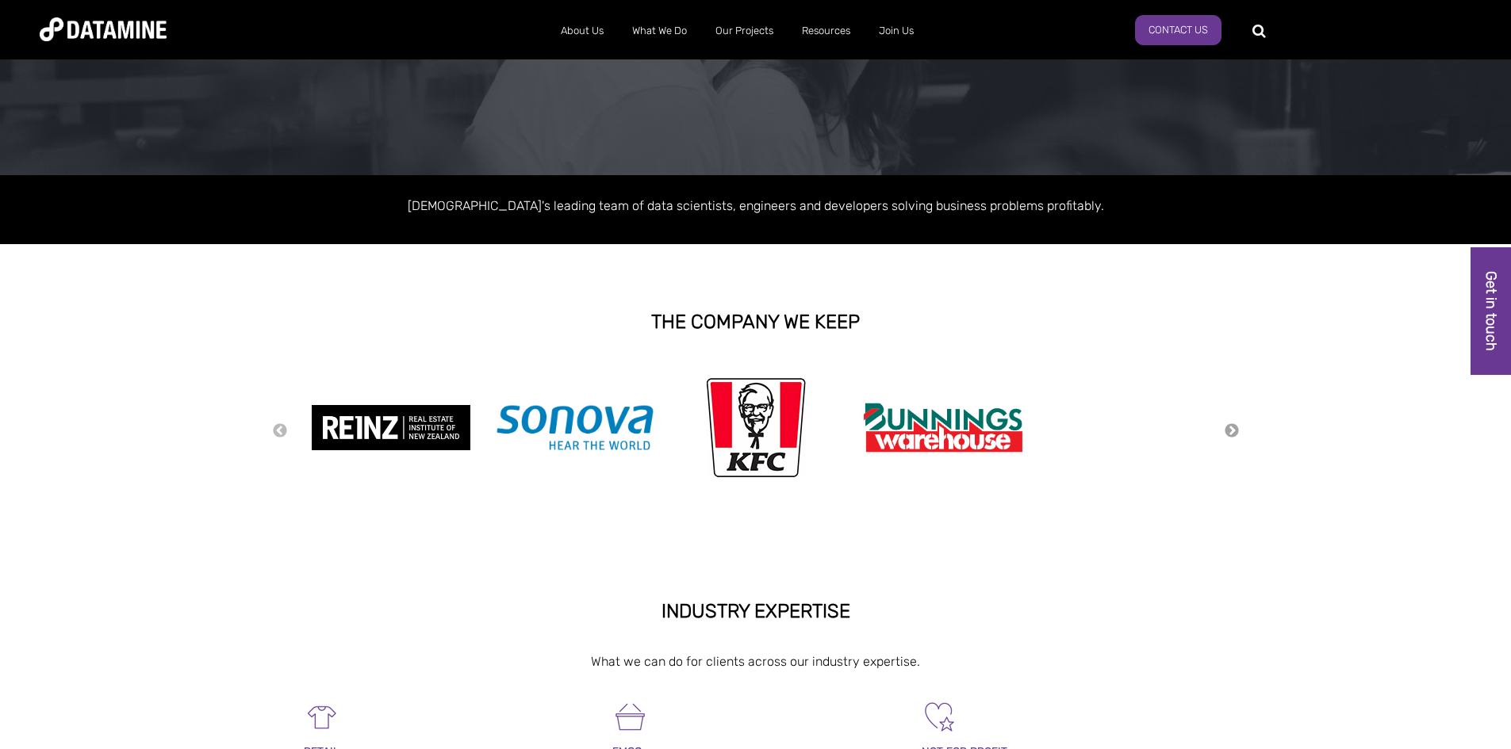
click at [1232, 428] on button "Next" at bounding box center [1232, 431] width 16 height 17
